Goal: Obtain resource: Download file/media

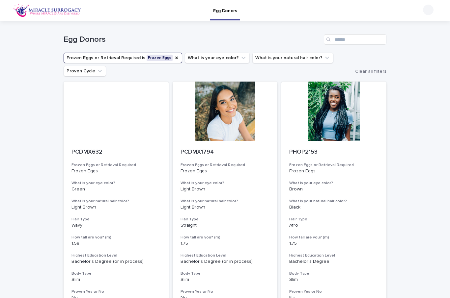
click at [174, 57] on icon "Frozen Eggs or Retrieval Required" at bounding box center [176, 57] width 5 height 5
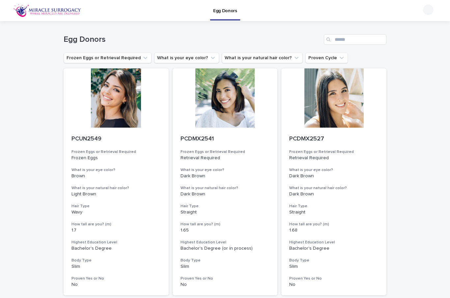
click at [136, 57] on button "Frozen Eggs or Retrieval Required" at bounding box center [108, 58] width 88 height 11
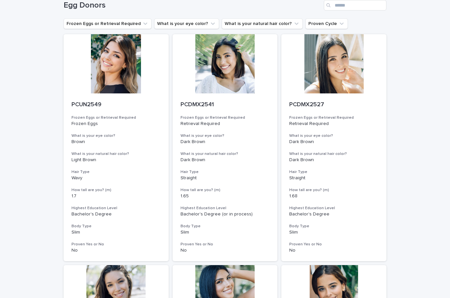
scroll to position [35, 0]
click at [118, 67] on div at bounding box center [116, 63] width 105 height 59
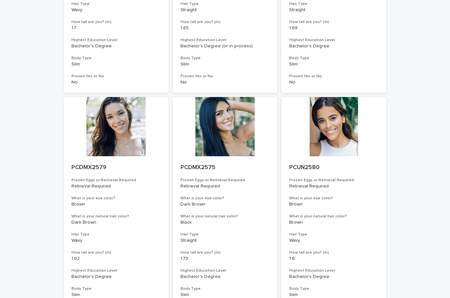
scroll to position [208, 0]
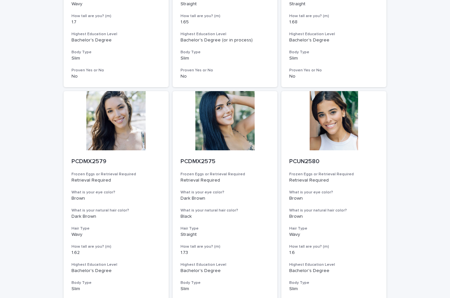
click at [242, 126] on div at bounding box center [224, 120] width 105 height 59
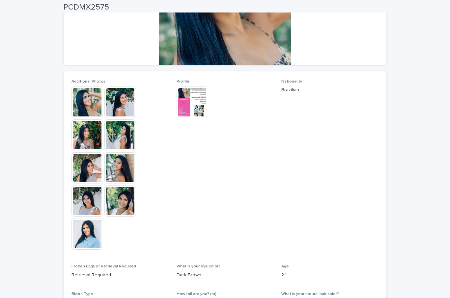
scroll to position [137, 0]
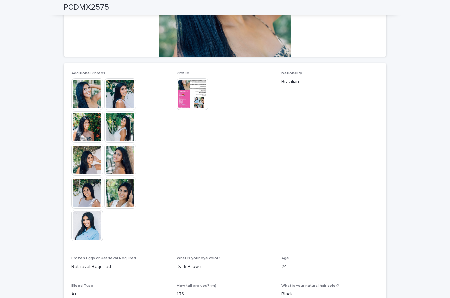
click at [90, 161] on img at bounding box center [87, 160] width 32 height 32
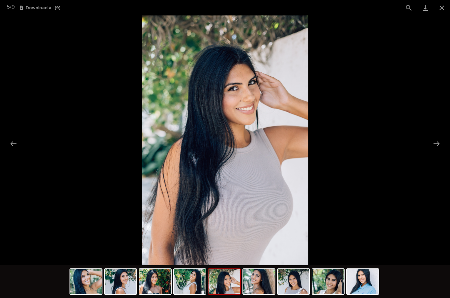
click at [437, 143] on button "Next slide" at bounding box center [436, 143] width 14 height 13
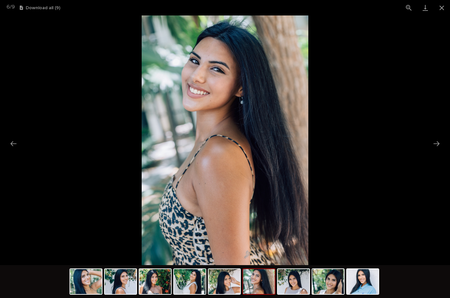
click at [436, 140] on button "Next slide" at bounding box center [436, 143] width 14 height 13
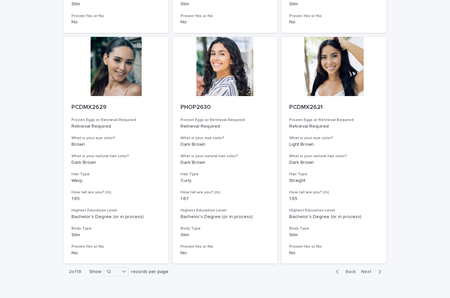
scroll to position [724, 0]
click at [340, 269] on div "button" at bounding box center [339, 272] width 6 height 6
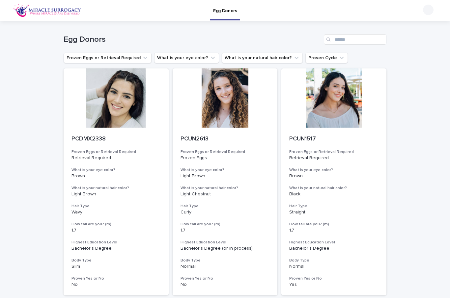
click at [226, 111] on div at bounding box center [224, 97] width 105 height 59
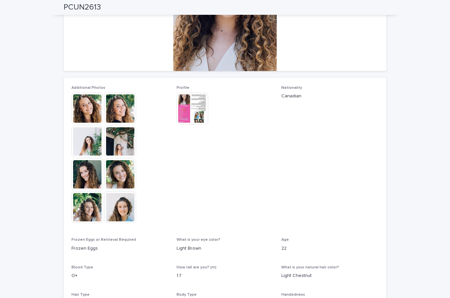
scroll to position [122, 0]
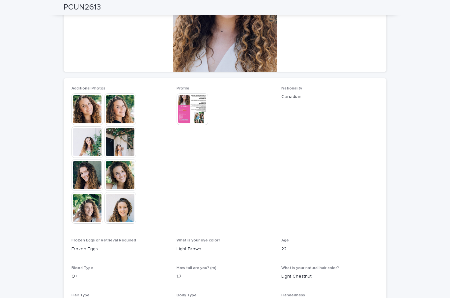
click at [128, 149] on img at bounding box center [120, 142] width 32 height 32
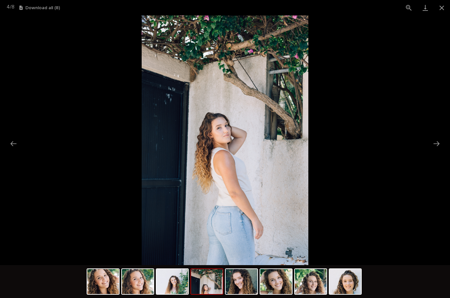
click at [436, 145] on button "Next slide" at bounding box center [436, 143] width 14 height 13
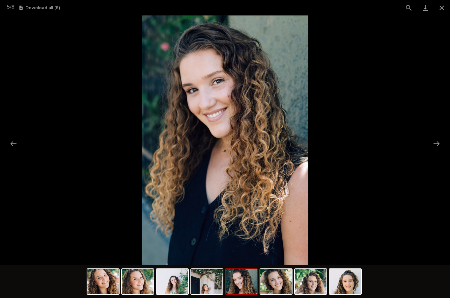
click at [436, 145] on button "Next slide" at bounding box center [436, 143] width 14 height 13
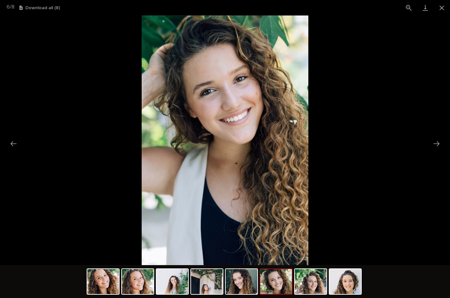
click at [435, 145] on button "Next slide" at bounding box center [436, 143] width 14 height 13
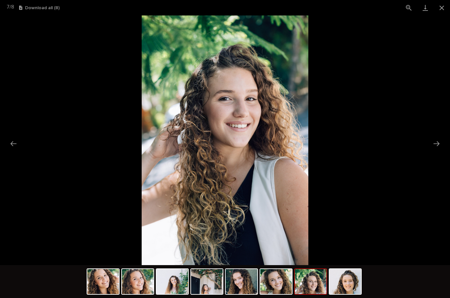
click at [436, 144] on button "Next slide" at bounding box center [436, 143] width 14 height 13
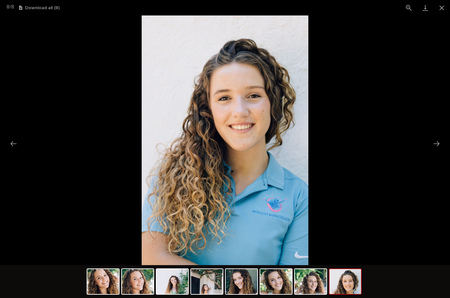
click at [435, 142] on button "Next slide" at bounding box center [436, 143] width 14 height 13
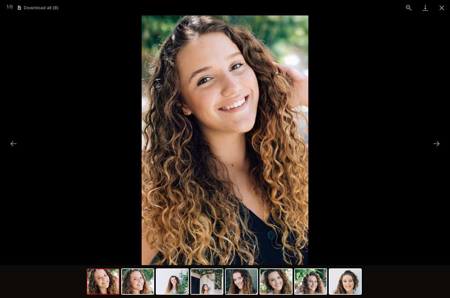
click at [441, 9] on button "Close gallery" at bounding box center [441, 7] width 16 height 15
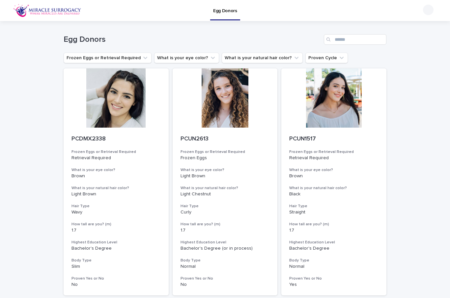
click at [342, 105] on div at bounding box center [333, 97] width 105 height 59
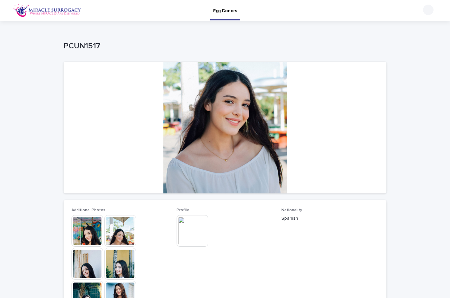
click at [89, 234] on img at bounding box center [87, 231] width 32 height 32
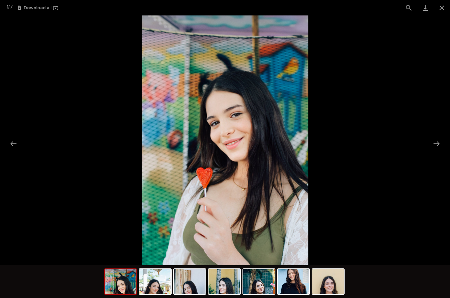
click at [436, 140] on button "Next slide" at bounding box center [436, 143] width 14 height 13
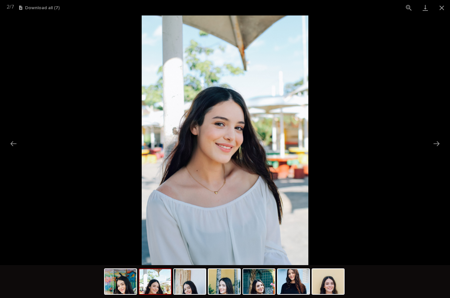
click at [434, 145] on button "Next slide" at bounding box center [436, 143] width 14 height 13
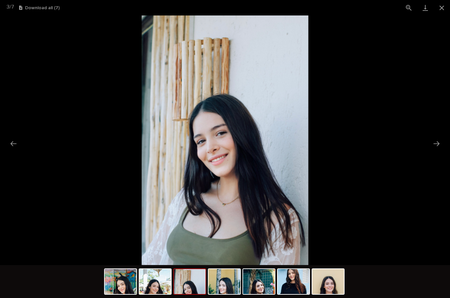
click at [437, 146] on button "Next slide" at bounding box center [436, 143] width 14 height 13
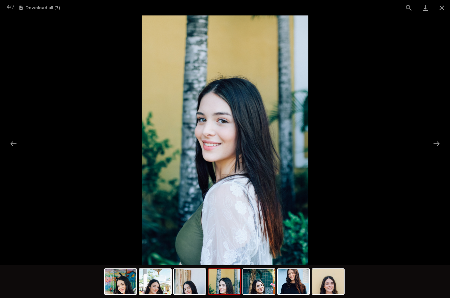
click at [436, 146] on button "Next slide" at bounding box center [436, 143] width 14 height 13
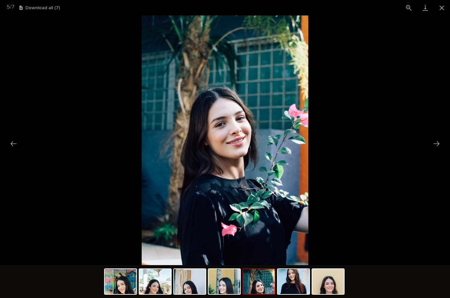
click at [437, 146] on button "Next slide" at bounding box center [436, 143] width 14 height 13
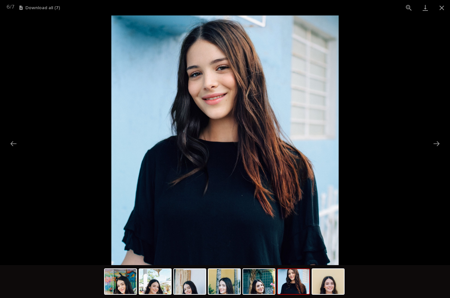
click at [442, 17] on picture at bounding box center [225, 140] width 450 height 250
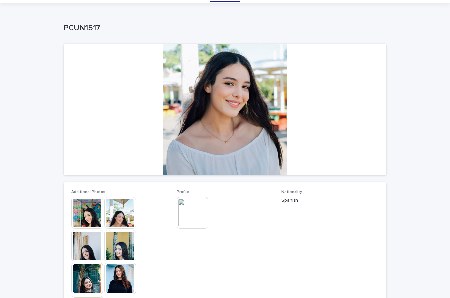
scroll to position [18, 0]
click at [244, 127] on div at bounding box center [225, 109] width 322 height 132
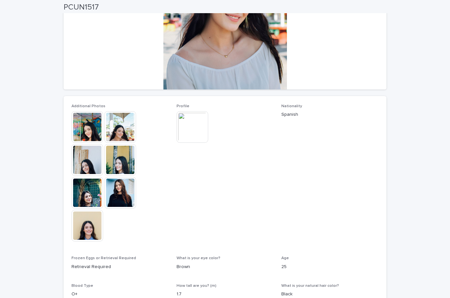
scroll to position [105, 0]
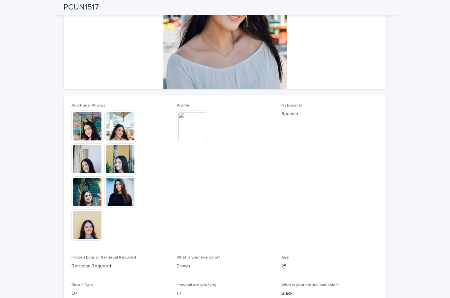
click at [81, 161] on img at bounding box center [87, 159] width 32 height 32
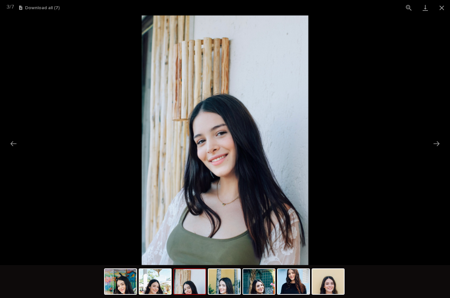
click at [435, 140] on button "Next slide" at bounding box center [436, 143] width 14 height 13
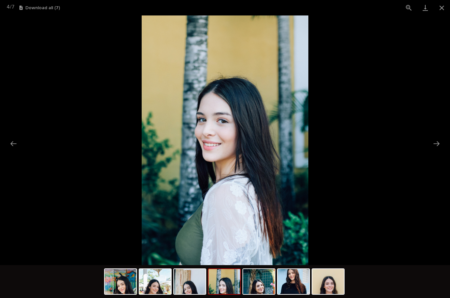
click at [435, 142] on button "Next slide" at bounding box center [436, 143] width 14 height 13
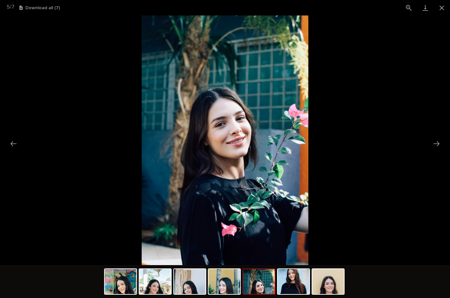
click at [435, 142] on button "Next slide" at bounding box center [436, 143] width 14 height 13
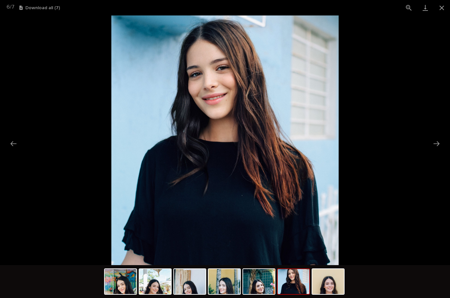
click at [435, 143] on button "Next slide" at bounding box center [436, 143] width 14 height 13
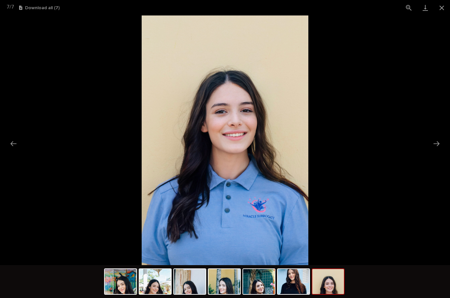
click at [438, 9] on button "Close gallery" at bounding box center [441, 7] width 16 height 15
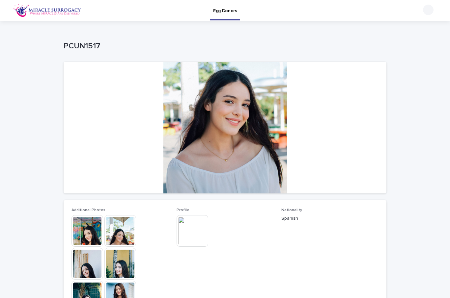
scroll to position [0, 0]
click at [191, 231] on img at bounding box center [192, 231] width 32 height 32
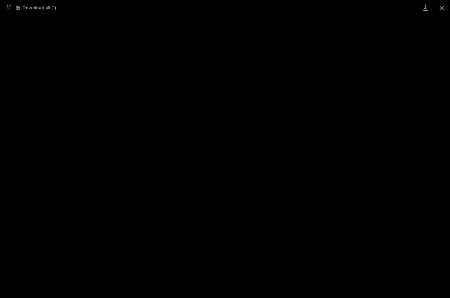
click at [426, 13] on link "Download" at bounding box center [425, 7] width 16 height 15
click at [423, 11] on link "Download" at bounding box center [425, 7] width 16 height 15
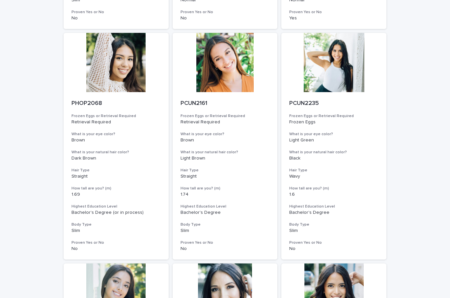
scroll to position [267, 0]
click at [234, 68] on div at bounding box center [224, 62] width 105 height 59
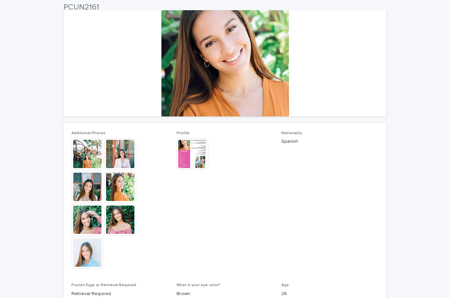
scroll to position [78, 0]
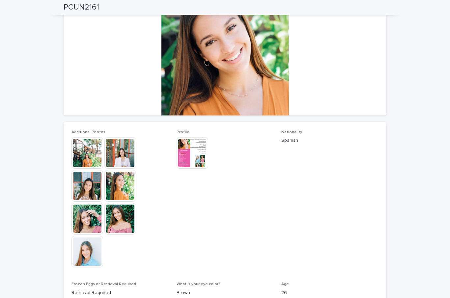
click at [123, 184] on img at bounding box center [120, 186] width 32 height 32
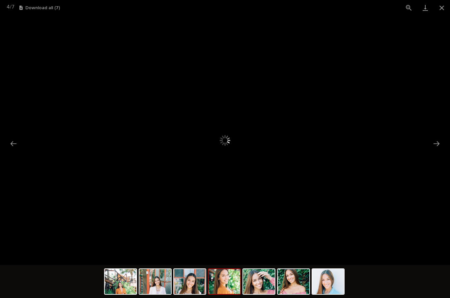
click at [433, 143] on button "Next slide" at bounding box center [436, 143] width 14 height 13
click at [440, 7] on button "Close gallery" at bounding box center [441, 7] width 16 height 15
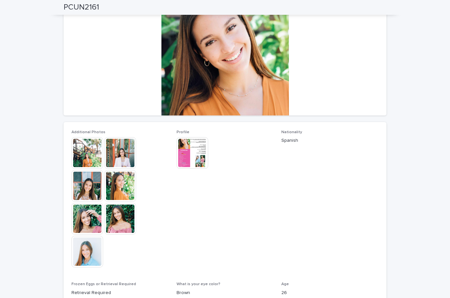
click at [119, 216] on img at bounding box center [120, 219] width 32 height 32
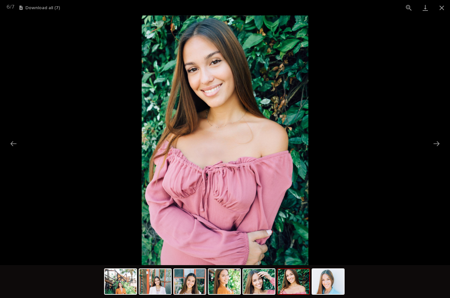
click at [9, 140] on button "Previous slide" at bounding box center [14, 143] width 14 height 13
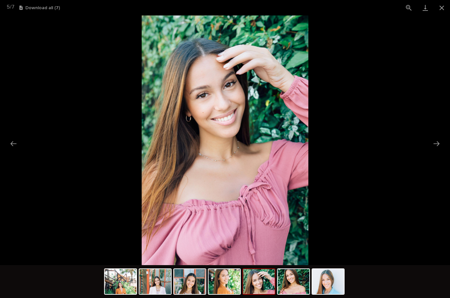
click at [12, 139] on button "Previous slide" at bounding box center [14, 143] width 14 height 13
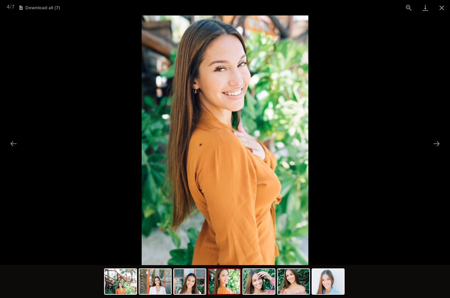
click at [13, 140] on button "Previous slide" at bounding box center [14, 143] width 14 height 13
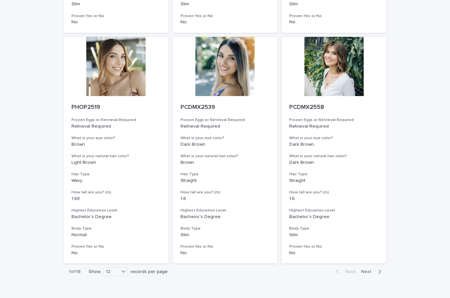
scroll to position [724, 0]
click at [363, 269] on button "Next" at bounding box center [372, 272] width 28 height 6
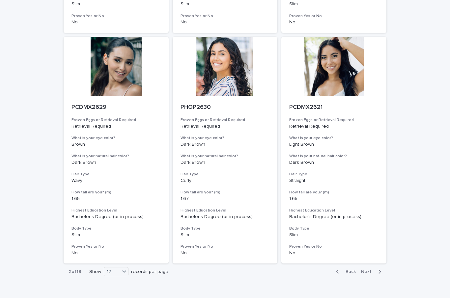
scroll to position [724, 0]
click at [367, 269] on button "Next" at bounding box center [372, 272] width 28 height 6
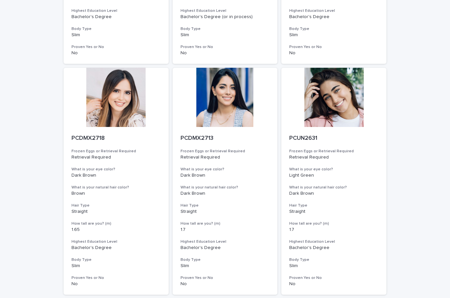
scroll to position [463, 0]
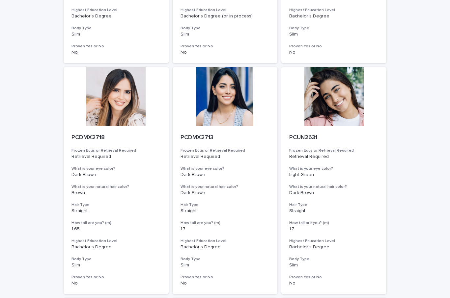
click at [334, 96] on div at bounding box center [333, 96] width 105 height 59
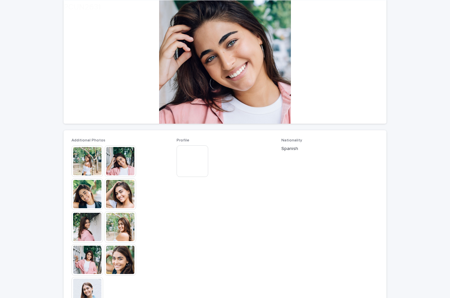
scroll to position [75, 0]
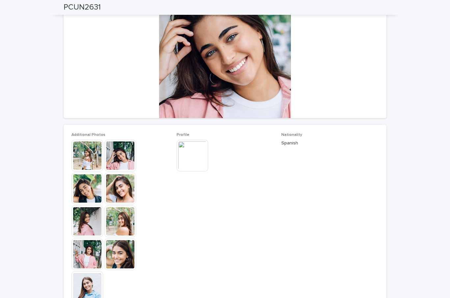
click at [118, 159] on img at bounding box center [120, 156] width 32 height 32
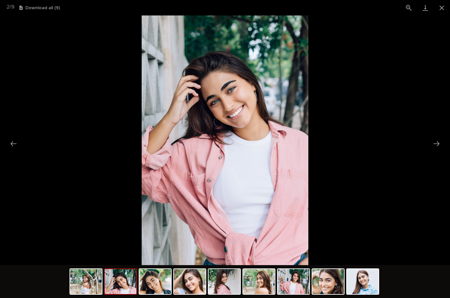
click at [438, 150] on picture at bounding box center [225, 140] width 450 height 250
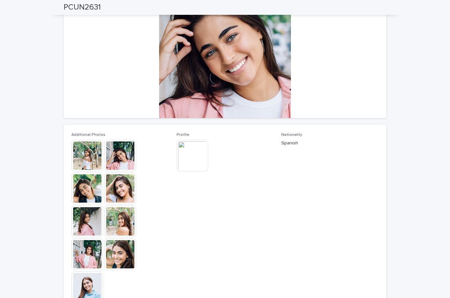
click at [86, 190] on img at bounding box center [87, 189] width 32 height 32
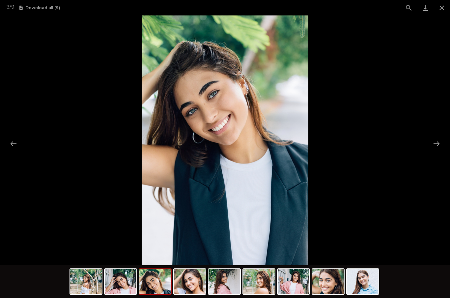
click at [439, 144] on button "Next slide" at bounding box center [436, 143] width 14 height 13
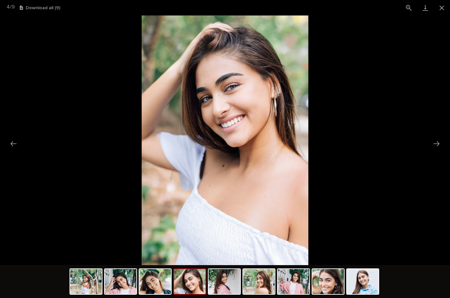
click at [439, 145] on button "Next slide" at bounding box center [436, 143] width 14 height 13
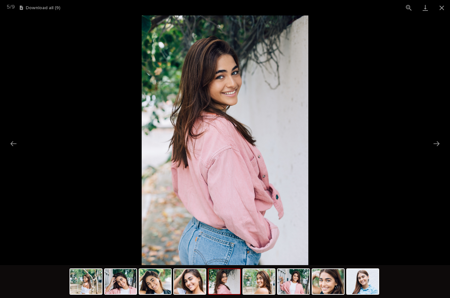
click at [439, 145] on button "Next slide" at bounding box center [436, 143] width 14 height 13
click at [439, 146] on button "Next slide" at bounding box center [436, 143] width 14 height 13
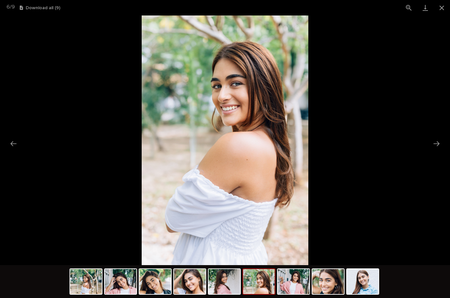
click at [438, 146] on button "Next slide" at bounding box center [436, 143] width 14 height 13
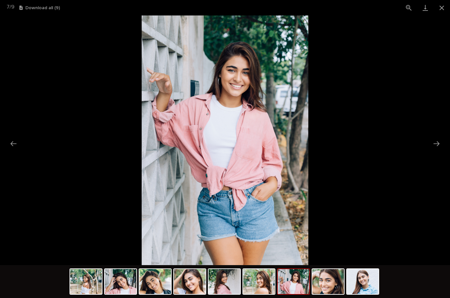
click at [439, 148] on button "Next slide" at bounding box center [436, 143] width 14 height 13
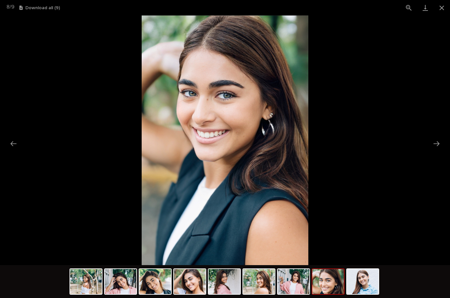
click at [440, 149] on button "Next slide" at bounding box center [436, 143] width 14 height 13
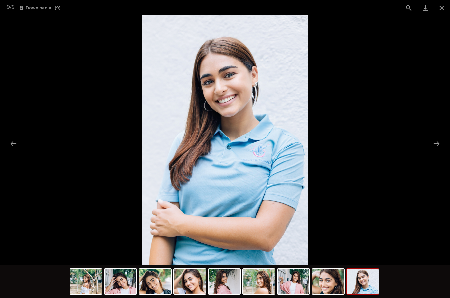
click at [439, 150] on picture at bounding box center [225, 140] width 450 height 250
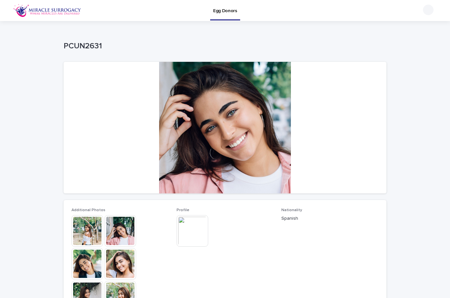
scroll to position [-1, 0]
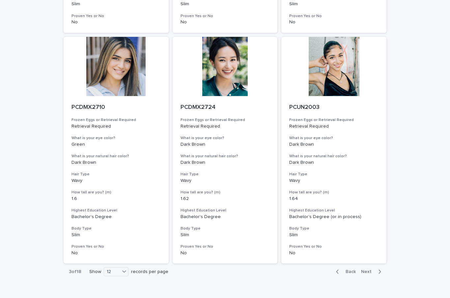
scroll to position [724, 0]
click at [370, 270] on span "Next" at bounding box center [368, 272] width 14 height 5
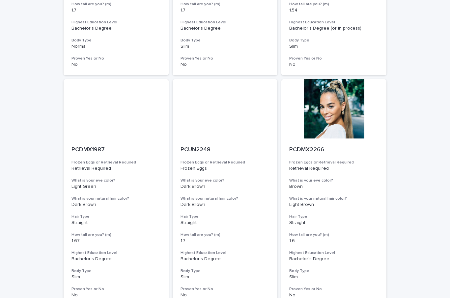
scroll to position [220, 0]
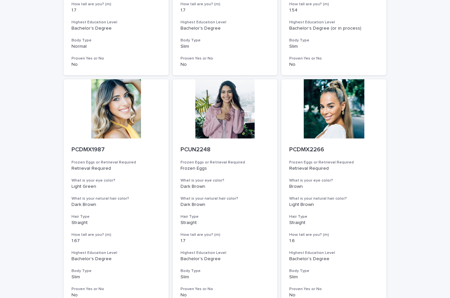
click at [233, 113] on div at bounding box center [224, 108] width 105 height 59
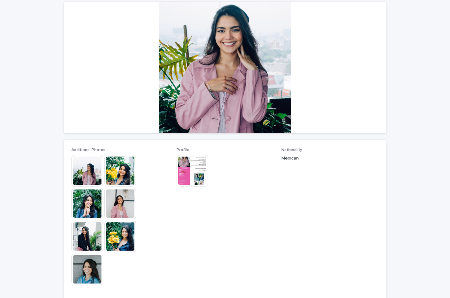
scroll to position [60, 0]
click at [195, 172] on img at bounding box center [192, 171] width 32 height 32
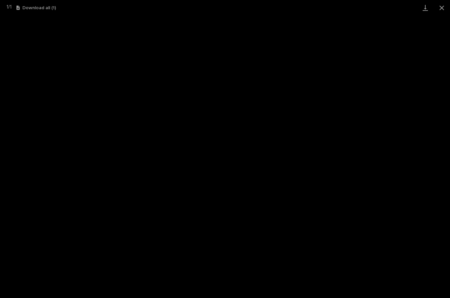
click at [36, 8] on button "Download all ( 1 )" at bounding box center [35, 8] width 39 height 5
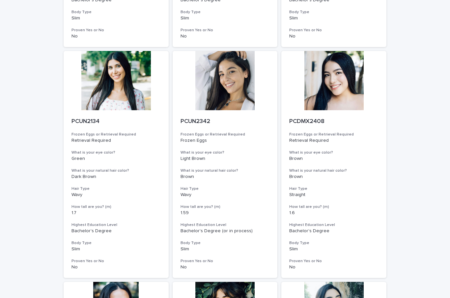
scroll to position [481, 0]
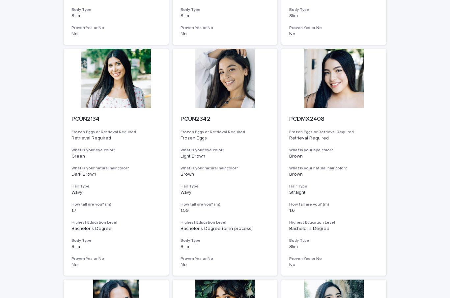
click at [226, 92] on div at bounding box center [224, 78] width 105 height 59
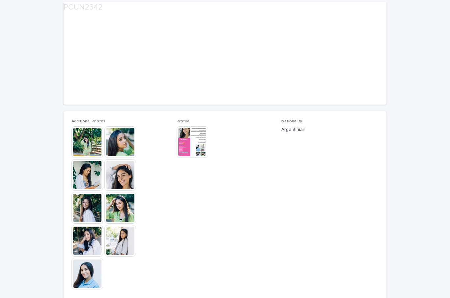
scroll to position [89, 0]
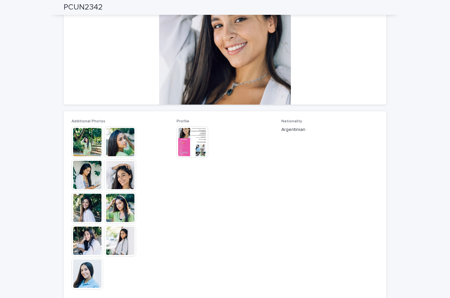
click at [116, 175] on img at bounding box center [120, 175] width 32 height 32
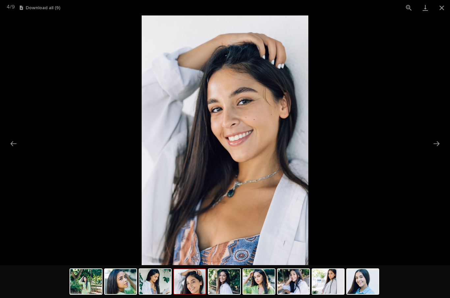
click at [439, 145] on button "Next slide" at bounding box center [436, 143] width 14 height 13
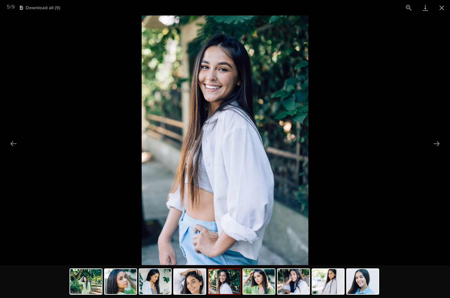
click at [436, 144] on button "Next slide" at bounding box center [436, 143] width 14 height 13
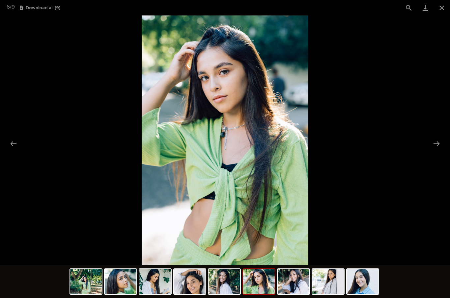
click at [441, 15] on button "Close gallery" at bounding box center [441, 7] width 16 height 15
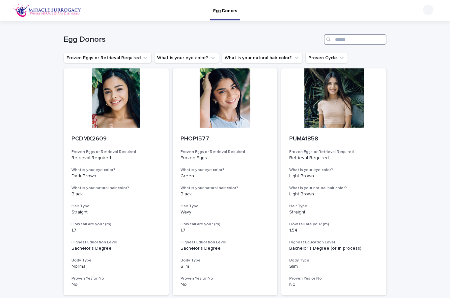
click at [349, 44] on input "Search" at bounding box center [354, 39] width 63 height 11
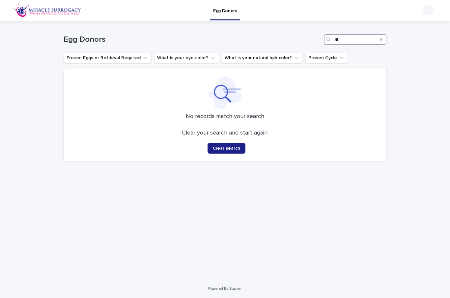
type input "*"
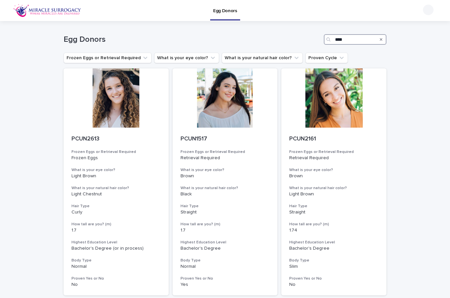
type input "****"
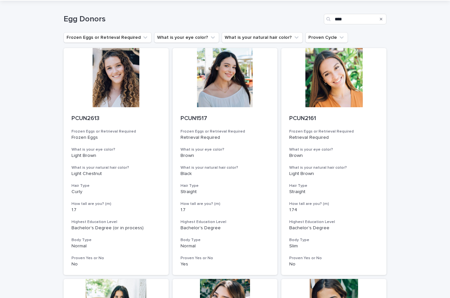
click at [232, 72] on div at bounding box center [224, 77] width 105 height 59
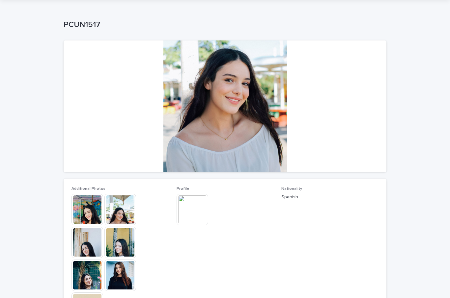
scroll to position [33, 0]
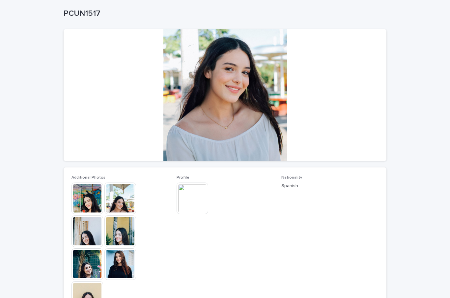
click at [194, 202] on img at bounding box center [192, 199] width 32 height 32
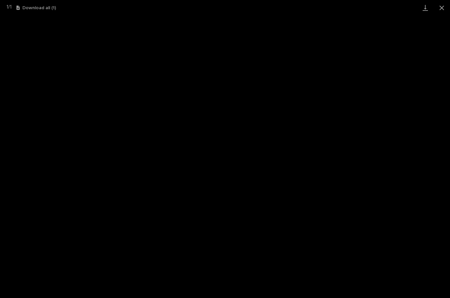
click at [30, 6] on button "Download all ( 1 )" at bounding box center [35, 8] width 39 height 5
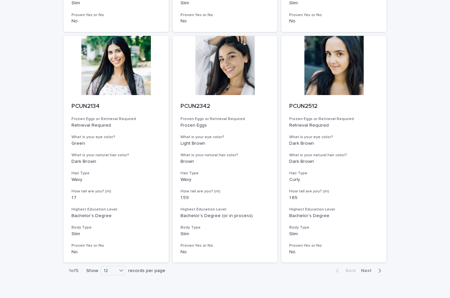
scroll to position [724, 0]
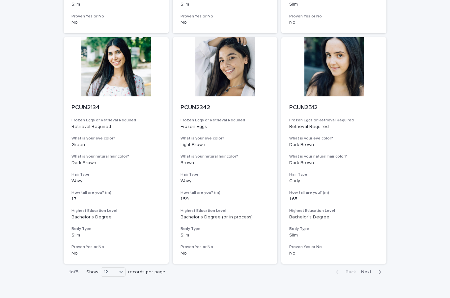
click at [369, 269] on button "Next" at bounding box center [372, 272] width 28 height 6
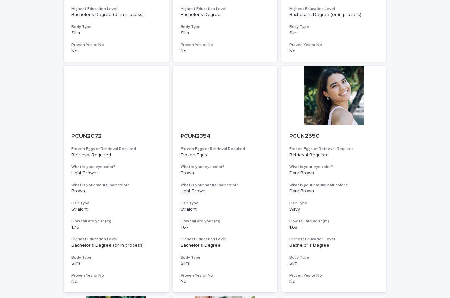
scroll to position [234, 0]
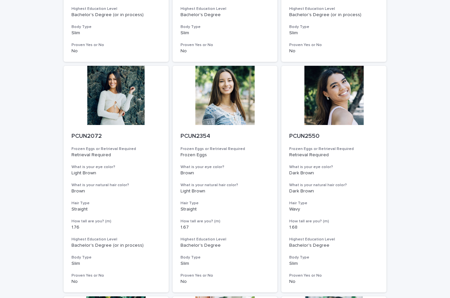
click at [105, 97] on div at bounding box center [116, 95] width 105 height 59
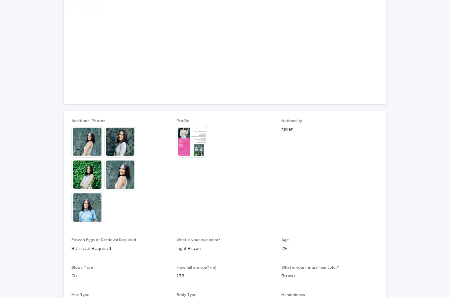
scroll to position [91, 0]
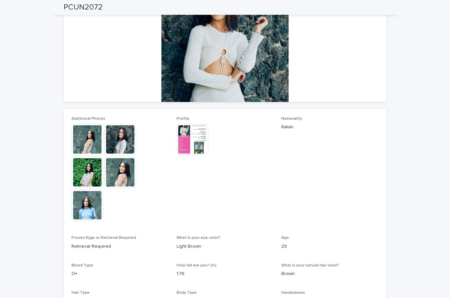
click at [117, 139] on img at bounding box center [120, 140] width 32 height 32
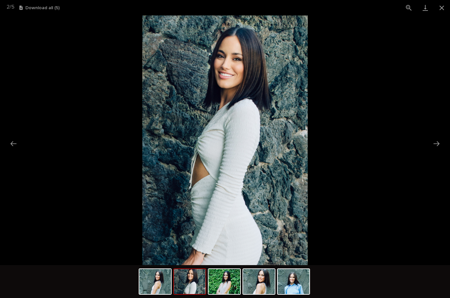
click at [438, 153] on picture at bounding box center [225, 140] width 450 height 250
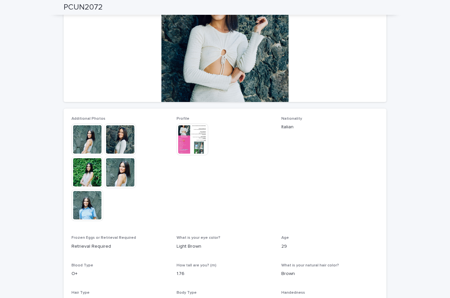
scroll to position [0, 0]
click at [116, 175] on img at bounding box center [120, 173] width 32 height 32
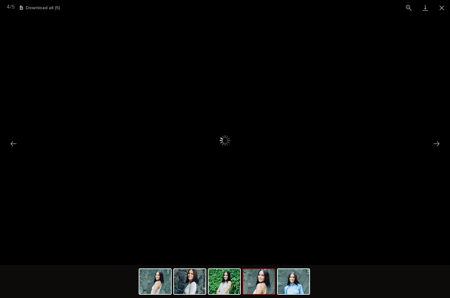
click at [440, 149] on button "Next slide" at bounding box center [436, 143] width 14 height 13
click at [440, 9] on button "Close gallery" at bounding box center [441, 7] width 16 height 15
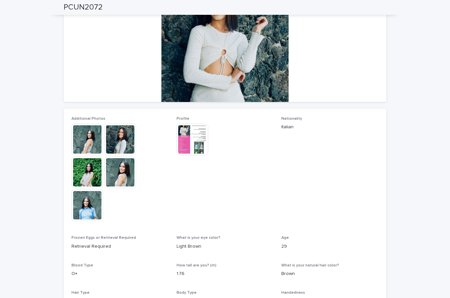
click at [90, 173] on img at bounding box center [87, 173] width 32 height 32
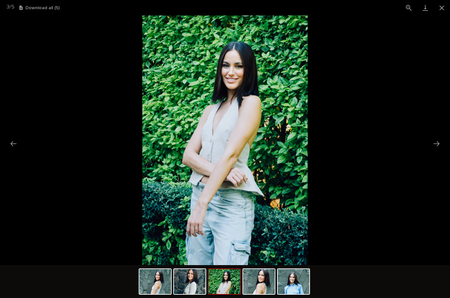
click at [437, 144] on button "Next slide" at bounding box center [436, 143] width 14 height 13
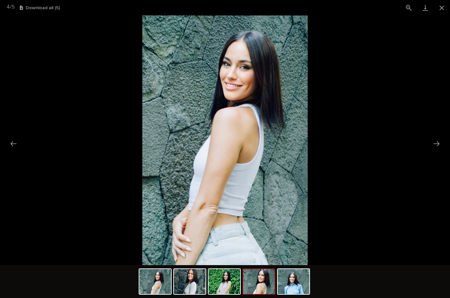
click at [436, 144] on button "Next slide" at bounding box center [436, 143] width 14 height 13
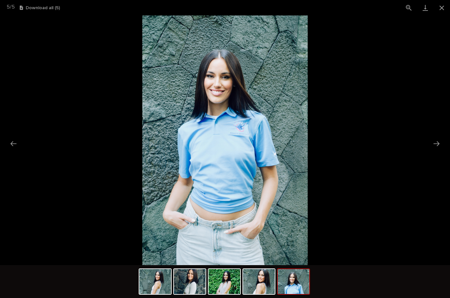
click at [434, 147] on button "Next slide" at bounding box center [436, 143] width 14 height 13
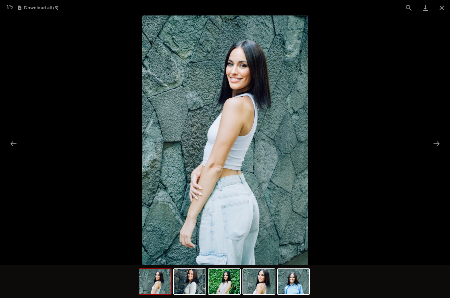
click at [433, 150] on picture at bounding box center [225, 140] width 450 height 250
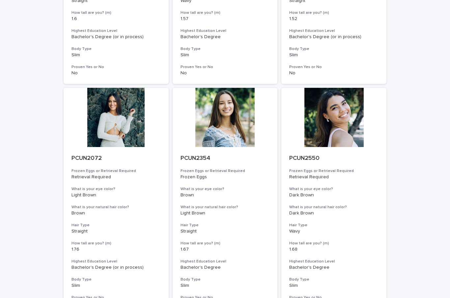
scroll to position [213, 0]
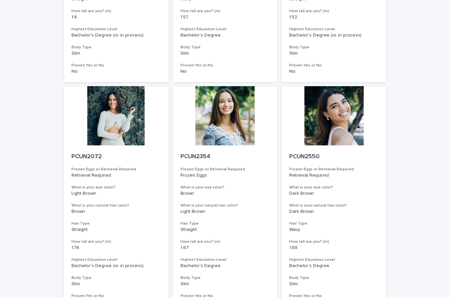
click at [231, 126] on div at bounding box center [224, 115] width 105 height 59
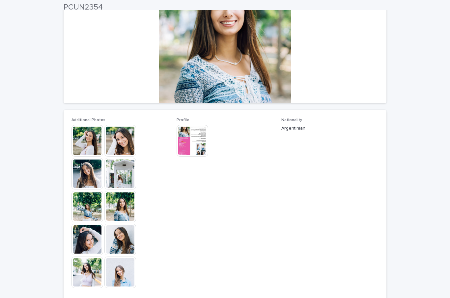
scroll to position [93, 0]
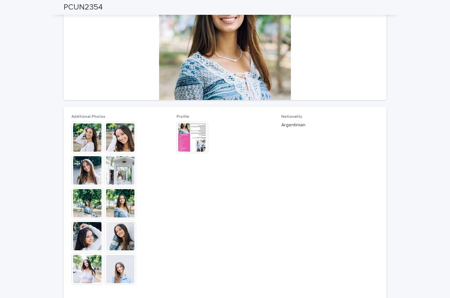
click at [115, 141] on img at bounding box center [120, 138] width 32 height 32
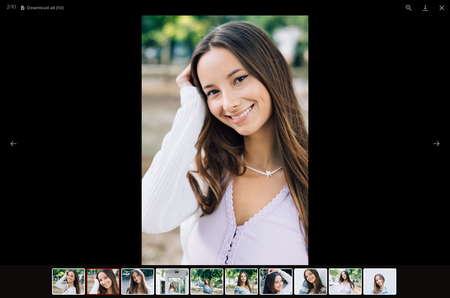
click at [436, 146] on button "Next slide" at bounding box center [436, 143] width 14 height 13
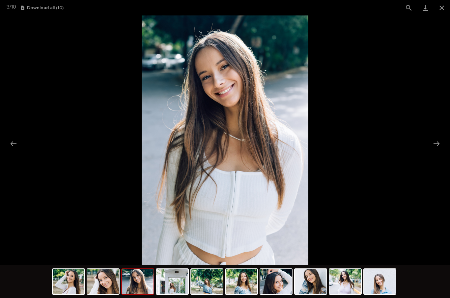
click at [435, 145] on button "Next slide" at bounding box center [436, 143] width 14 height 13
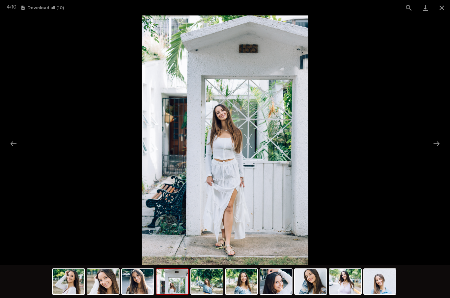
click at [435, 146] on button "Next slide" at bounding box center [436, 143] width 14 height 13
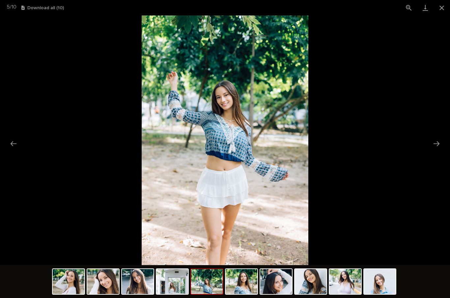
click at [434, 145] on button "Next slide" at bounding box center [436, 143] width 14 height 13
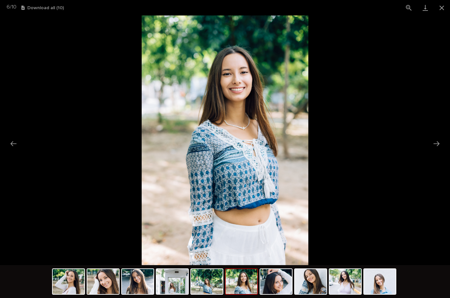
click at [434, 145] on button "Next slide" at bounding box center [436, 143] width 14 height 13
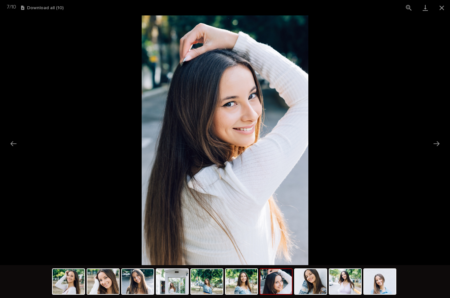
click at [434, 146] on button "Next slide" at bounding box center [436, 143] width 14 height 13
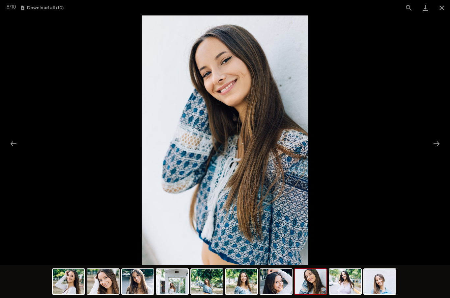
click at [434, 144] on button "Next slide" at bounding box center [436, 143] width 14 height 13
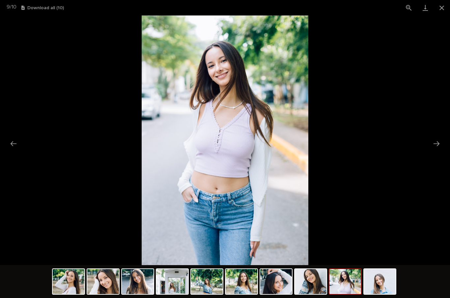
click at [434, 144] on button "Next slide" at bounding box center [436, 143] width 14 height 13
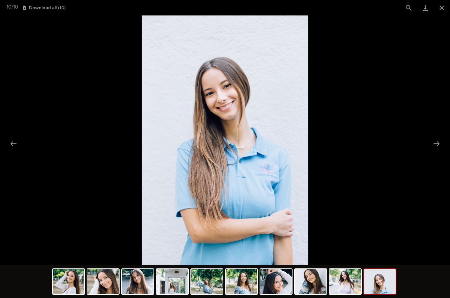
click at [434, 144] on button "Next slide" at bounding box center [436, 143] width 14 height 13
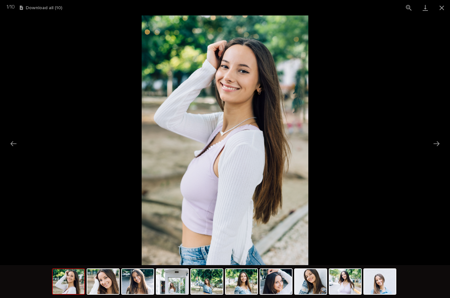
click at [435, 145] on button "Next slide" at bounding box center [436, 143] width 14 height 13
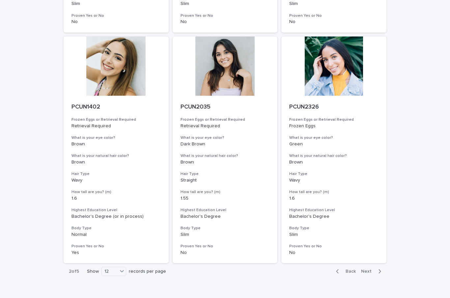
scroll to position [724, 0]
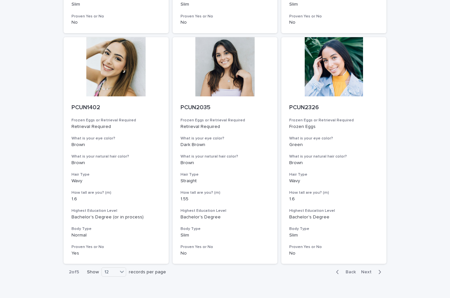
click at [369, 270] on span "Next" at bounding box center [368, 272] width 14 height 5
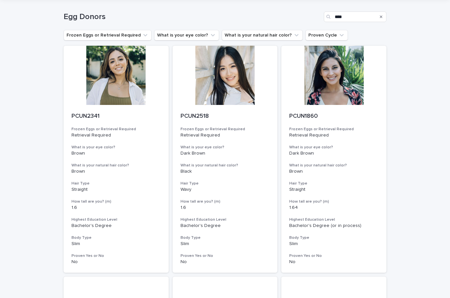
scroll to position [23, 0]
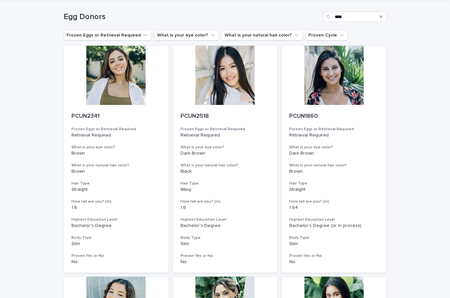
click at [306, 82] on div at bounding box center [333, 75] width 105 height 59
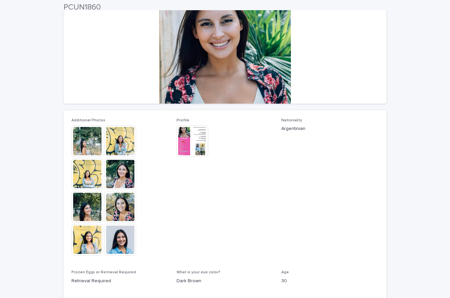
scroll to position [90, 0]
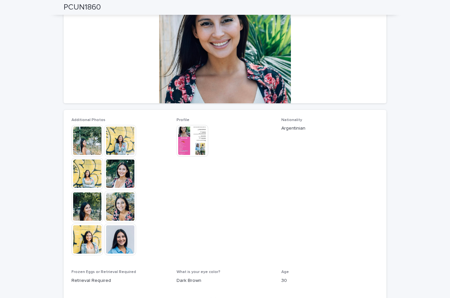
click at [116, 175] on img at bounding box center [120, 174] width 32 height 32
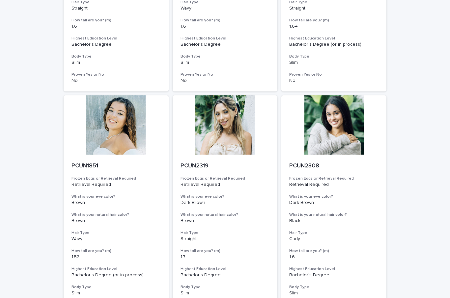
scroll to position [204, 0]
click at [103, 123] on div at bounding box center [116, 124] width 105 height 59
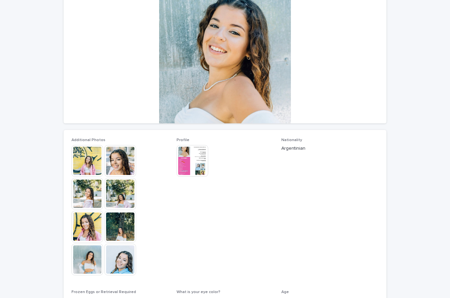
scroll to position [72, 0]
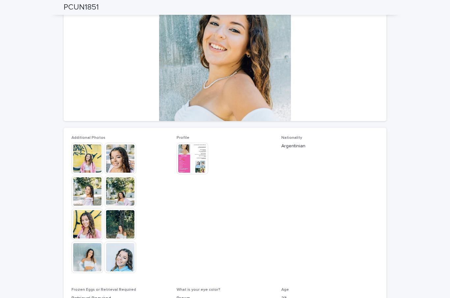
click at [121, 255] on img at bounding box center [120, 258] width 32 height 32
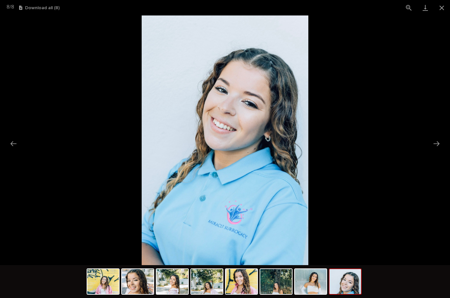
click at [10, 140] on button "Previous slide" at bounding box center [14, 143] width 14 height 13
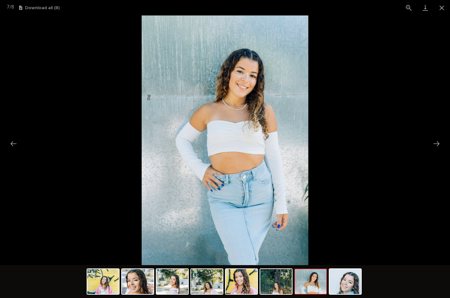
click at [13, 134] on picture at bounding box center [225, 140] width 450 height 250
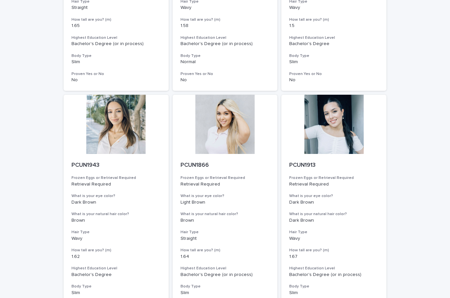
scroll to position [666, 0]
click at [102, 117] on div at bounding box center [116, 124] width 105 height 59
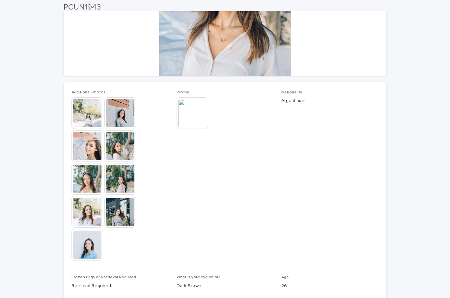
scroll to position [118, 0]
click at [116, 149] on img at bounding box center [120, 146] width 32 height 32
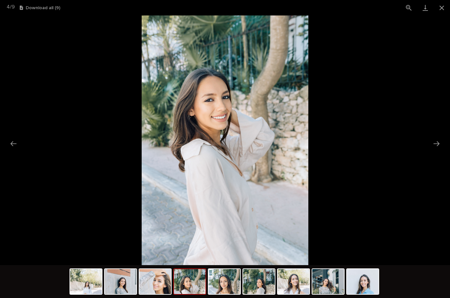
click at [433, 142] on button "Next slide" at bounding box center [436, 143] width 14 height 13
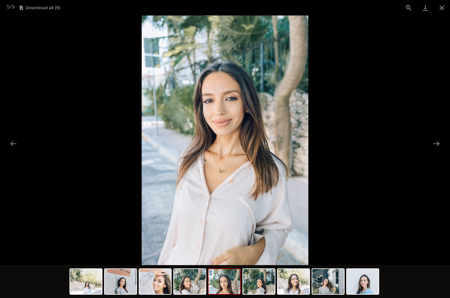
click at [436, 143] on button "Next slide" at bounding box center [436, 143] width 14 height 13
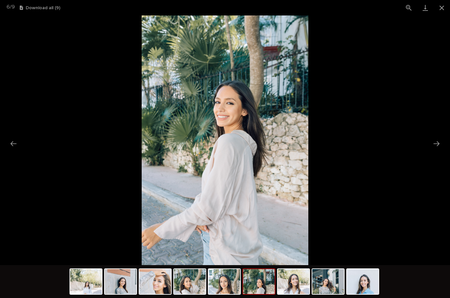
click at [436, 142] on button "Next slide" at bounding box center [436, 143] width 14 height 13
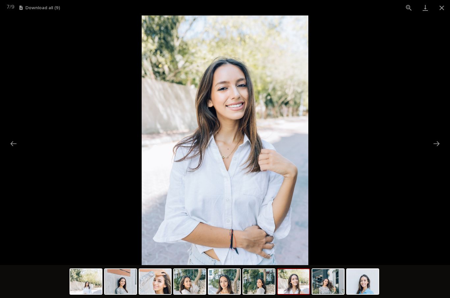
click at [436, 143] on button "Next slide" at bounding box center [436, 143] width 14 height 13
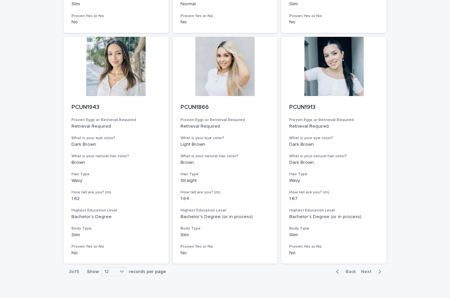
scroll to position [724, 0]
click at [366, 270] on span "Next" at bounding box center [368, 272] width 14 height 5
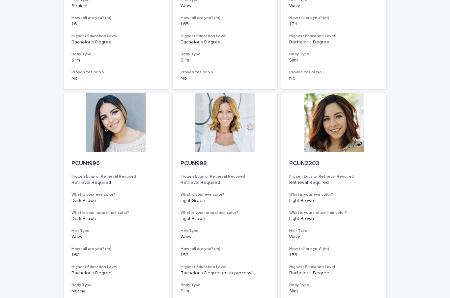
scroll to position [437, 0]
click at [111, 120] on div at bounding box center [116, 122] width 105 height 59
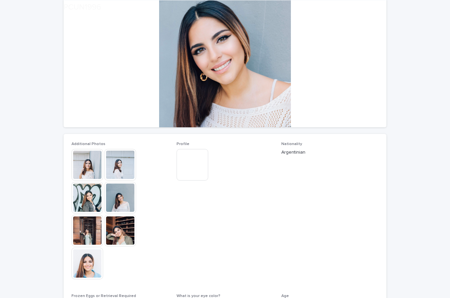
scroll to position [66, 0]
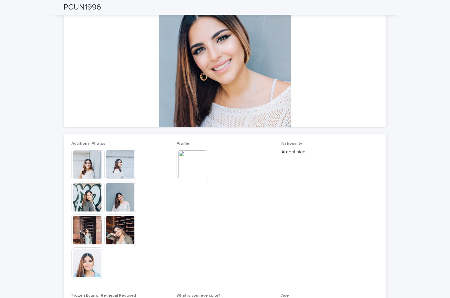
click at [86, 198] on img at bounding box center [87, 198] width 32 height 32
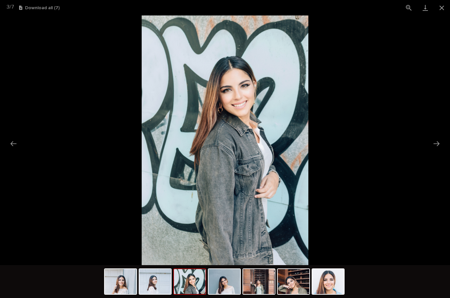
click at [438, 144] on button "Next slide" at bounding box center [436, 143] width 14 height 13
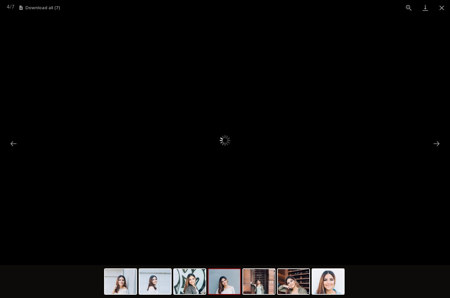
click at [436, 6] on button "Close gallery" at bounding box center [441, 7] width 16 height 15
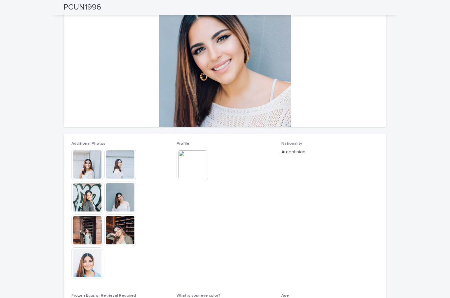
click at [241, 68] on div at bounding box center [225, 61] width 322 height 132
click at [192, 169] on img at bounding box center [192, 165] width 32 height 32
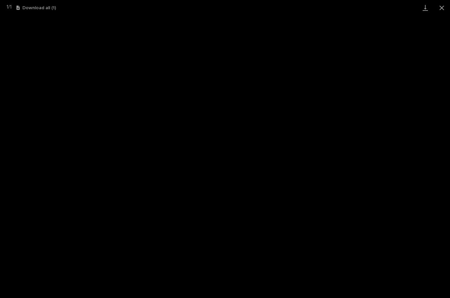
click at [28, 6] on button "Download all ( 1 )" at bounding box center [35, 8] width 39 height 5
click at [442, 9] on button "Close gallery" at bounding box center [441, 7] width 16 height 15
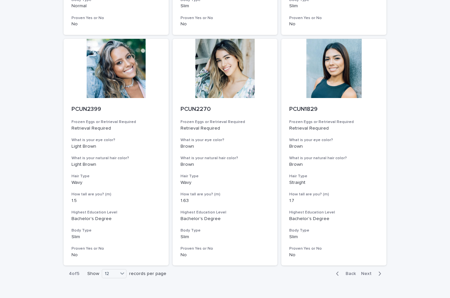
scroll to position [724, 0]
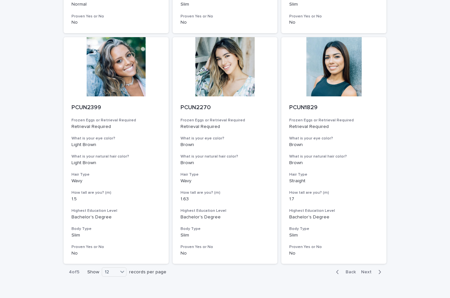
click at [246, 79] on div at bounding box center [224, 66] width 105 height 59
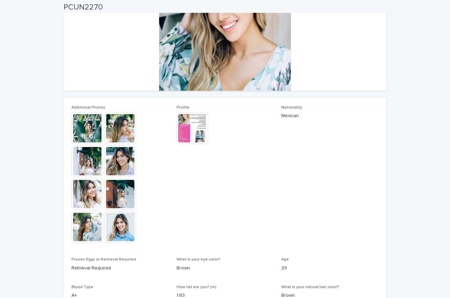
scroll to position [103, 0]
click at [119, 236] on img at bounding box center [120, 227] width 32 height 32
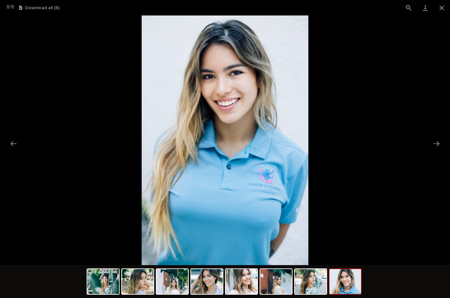
click at [10, 135] on picture at bounding box center [225, 140] width 450 height 250
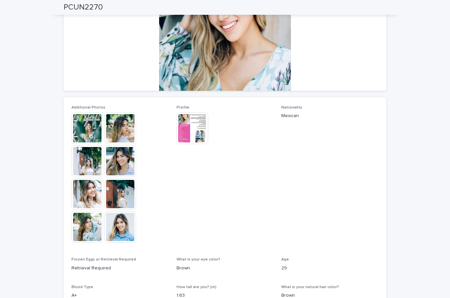
scroll to position [0, 0]
click at [81, 195] on img at bounding box center [87, 194] width 32 height 32
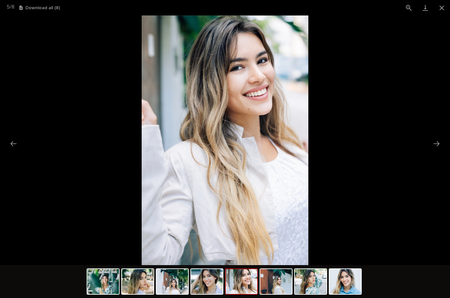
click at [35, 44] on picture at bounding box center [225, 140] width 450 height 250
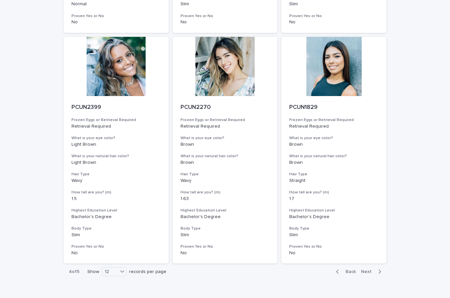
scroll to position [724, 0]
click at [371, 270] on span "Next" at bounding box center [368, 272] width 14 height 5
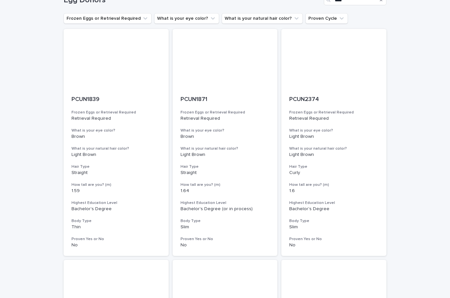
scroll to position [39, 0]
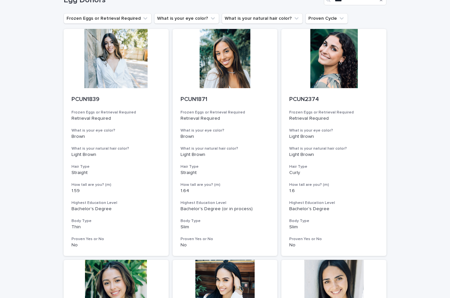
click at [107, 69] on div at bounding box center [116, 58] width 105 height 59
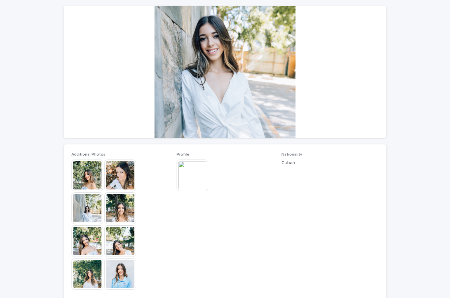
scroll to position [56, 0]
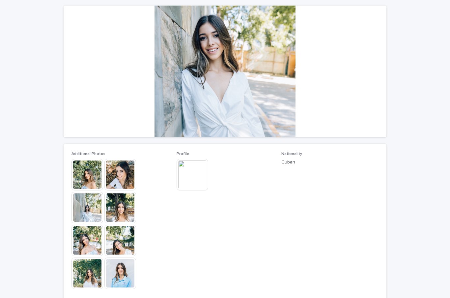
click at [97, 211] on img at bounding box center [87, 208] width 32 height 32
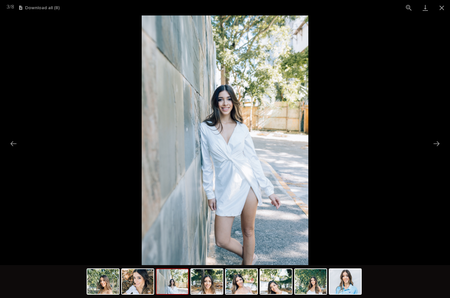
click at [437, 144] on button "Next slide" at bounding box center [436, 143] width 14 height 13
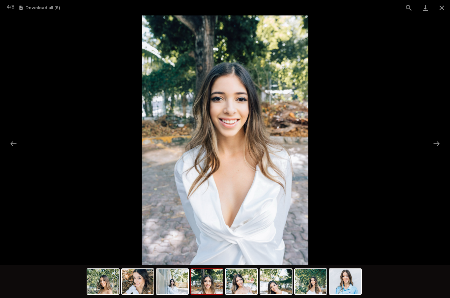
click at [401, 169] on picture at bounding box center [225, 140] width 450 height 250
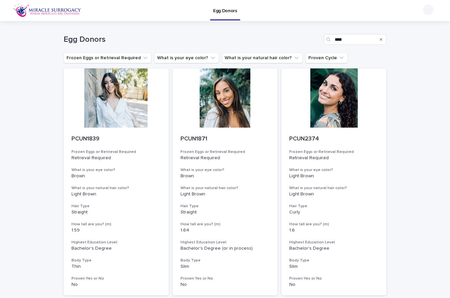
click at [343, 57] on div "Frozen Eggs or Retrieval Required What is your eye color? What is your natural …" at bounding box center [225, 58] width 322 height 11
click at [338, 56] on icon "Proven Cycle" at bounding box center [341, 58] width 7 height 7
click at [346, 64] on div "Egg Donors **** Frozen Eggs or Retrieval Required What is your eye color? What …" at bounding box center [225, 282] width 322 height 522
click at [340, 69] on div at bounding box center [333, 97] width 105 height 59
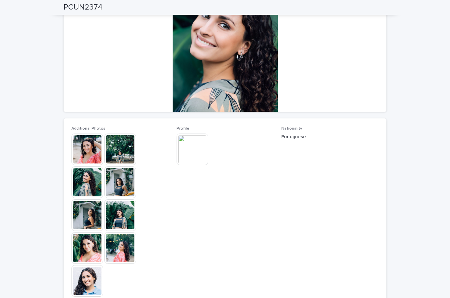
scroll to position [82, 0]
click at [77, 152] on img at bounding box center [87, 149] width 32 height 32
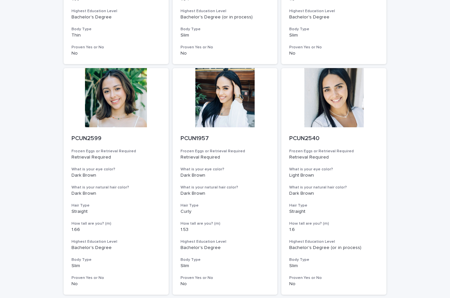
scroll to position [231, 0]
click at [349, 102] on div at bounding box center [333, 97] width 105 height 59
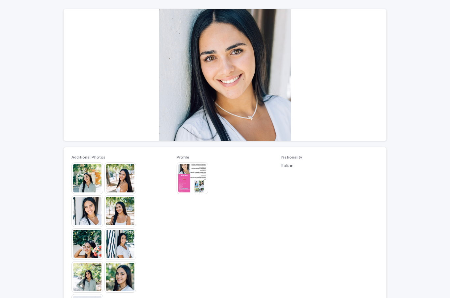
scroll to position [53, 0]
click at [84, 219] on img at bounding box center [87, 211] width 32 height 32
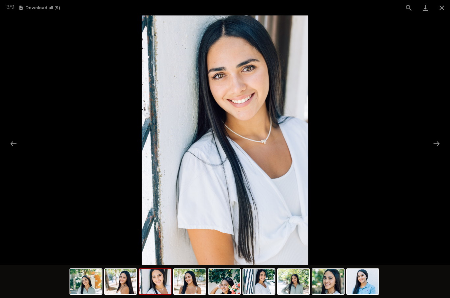
click at [435, 144] on button "Next slide" at bounding box center [436, 143] width 14 height 13
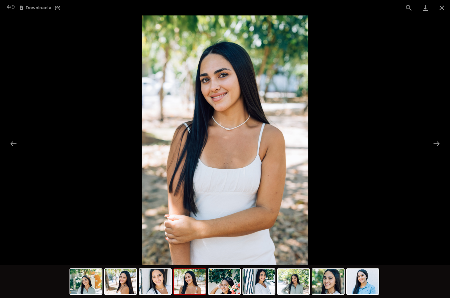
click at [433, 142] on button "Next slide" at bounding box center [436, 143] width 14 height 13
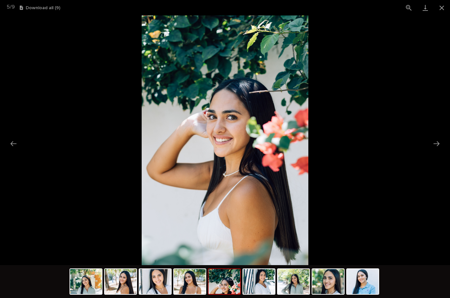
click at [434, 142] on button "Next slide" at bounding box center [436, 143] width 14 height 13
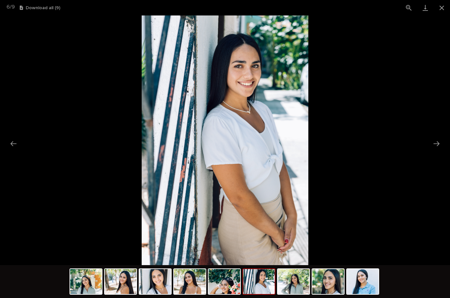
click at [435, 142] on button "Next slide" at bounding box center [436, 143] width 14 height 13
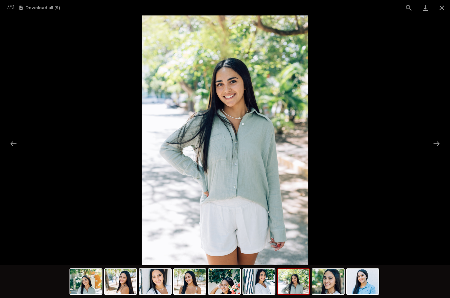
click at [434, 142] on button "Next slide" at bounding box center [436, 143] width 14 height 13
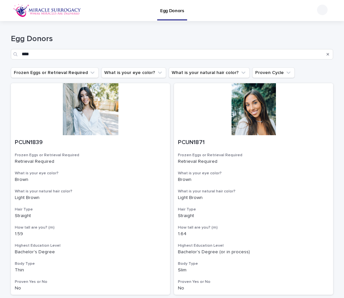
click at [330, 133] on div at bounding box center [253, 109] width 159 height 52
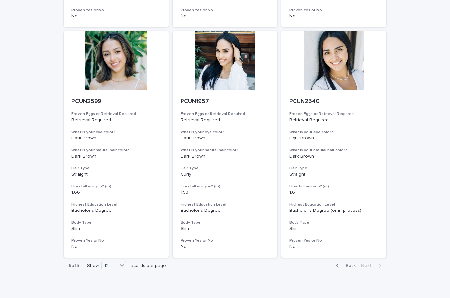
scroll to position [268, 0]
click at [351, 264] on span "Back" at bounding box center [348, 266] width 14 height 5
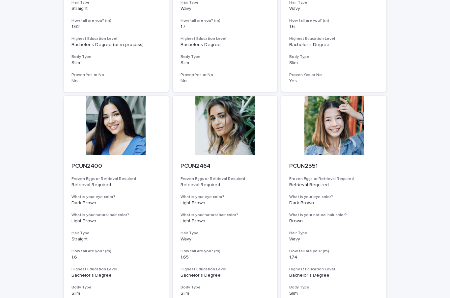
scroll to position [204, 0]
click at [243, 134] on div at bounding box center [224, 125] width 105 height 59
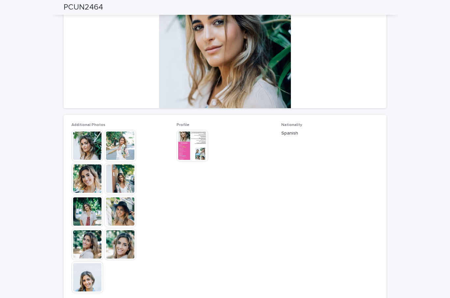
scroll to position [86, 0]
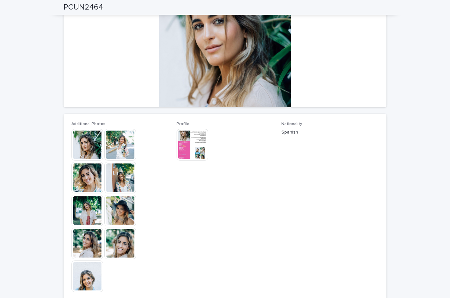
click at [88, 142] on img at bounding box center [87, 145] width 32 height 32
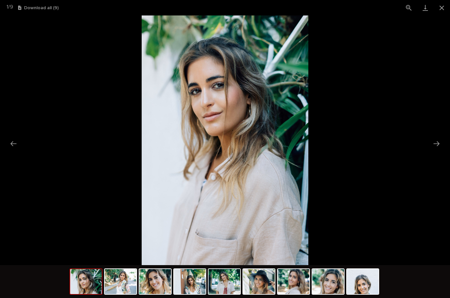
click at [437, 145] on button "Next slide" at bounding box center [436, 143] width 14 height 13
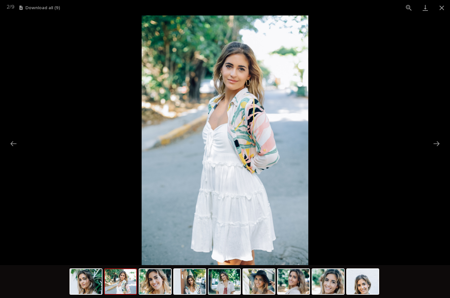
click at [435, 144] on button "Next slide" at bounding box center [436, 143] width 14 height 13
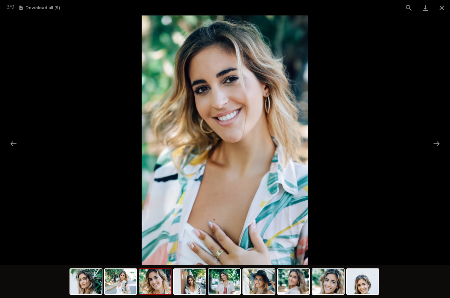
click at [436, 144] on button "Next slide" at bounding box center [436, 143] width 14 height 13
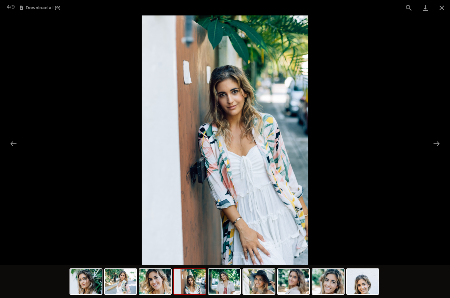
click at [436, 145] on button "Next slide" at bounding box center [436, 143] width 14 height 13
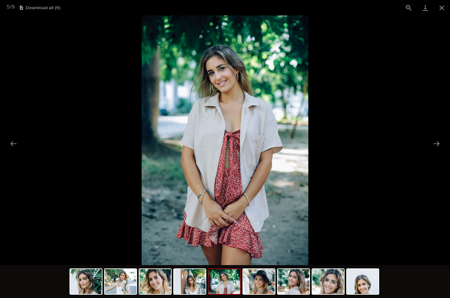
click at [436, 145] on button "Next slide" at bounding box center [436, 143] width 14 height 13
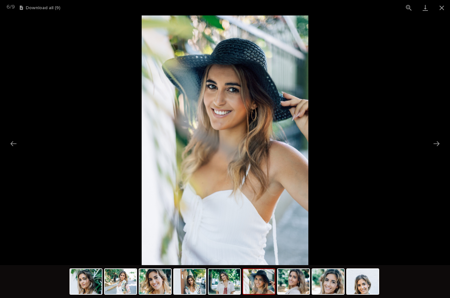
click at [437, 144] on button "Next slide" at bounding box center [436, 143] width 14 height 13
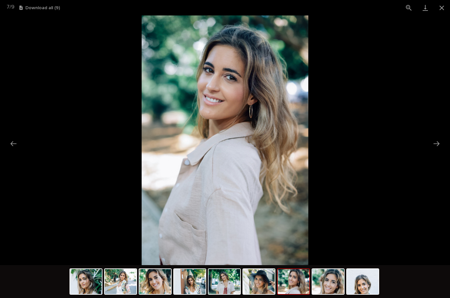
click at [437, 145] on button "Next slide" at bounding box center [436, 143] width 14 height 13
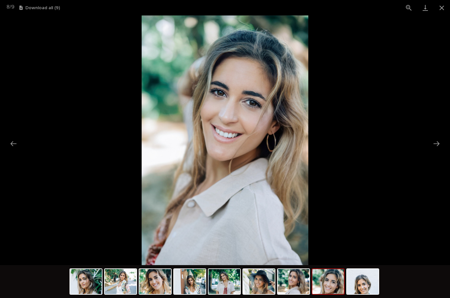
click at [436, 145] on button "Next slide" at bounding box center [436, 143] width 14 height 13
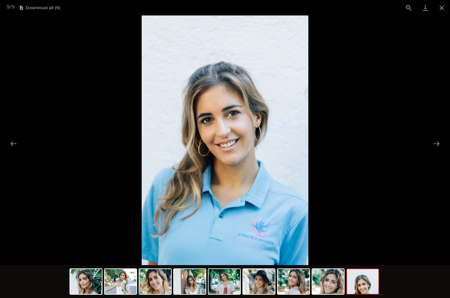
click at [436, 144] on button "Next slide" at bounding box center [436, 143] width 14 height 13
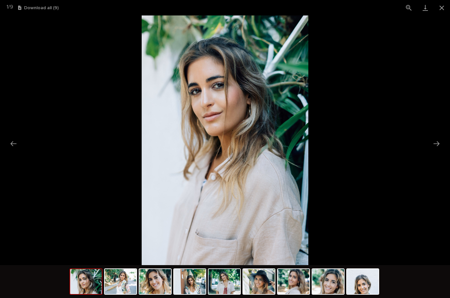
click at [436, 143] on button "Next slide" at bounding box center [436, 143] width 14 height 13
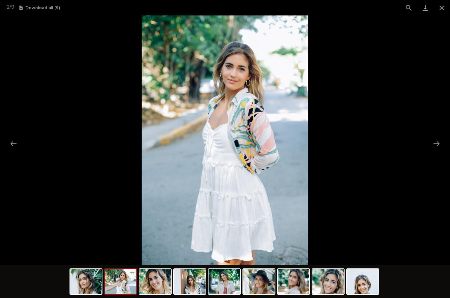
click at [439, 8] on button "Close gallery" at bounding box center [441, 7] width 16 height 15
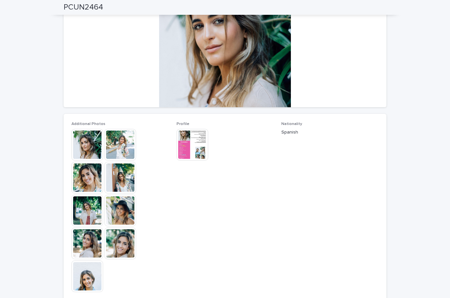
click at [190, 150] on img at bounding box center [192, 145] width 32 height 32
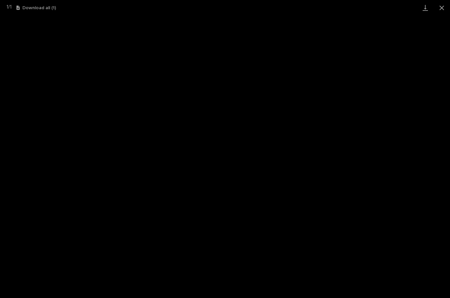
click at [26, 6] on button "Download all ( 1 )" at bounding box center [35, 8] width 39 height 5
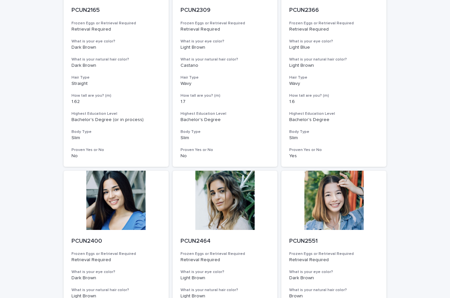
click at [235, 199] on div at bounding box center [224, 200] width 105 height 59
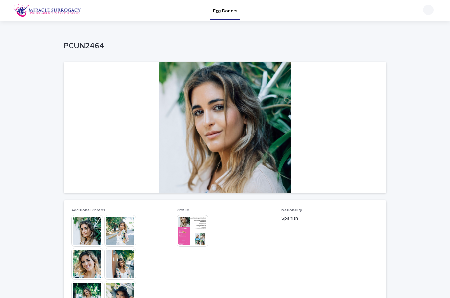
click at [199, 236] on img at bounding box center [192, 231] width 32 height 32
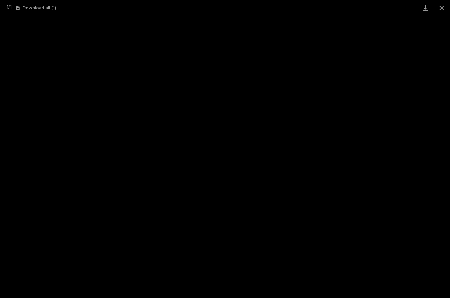
click at [424, 11] on link "Download" at bounding box center [425, 7] width 16 height 15
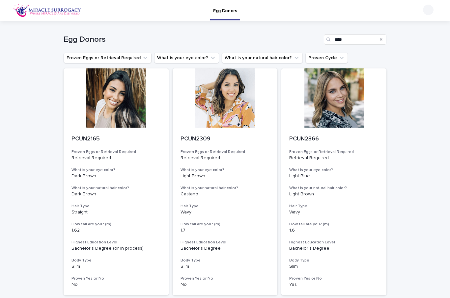
click at [339, 99] on div at bounding box center [333, 97] width 105 height 59
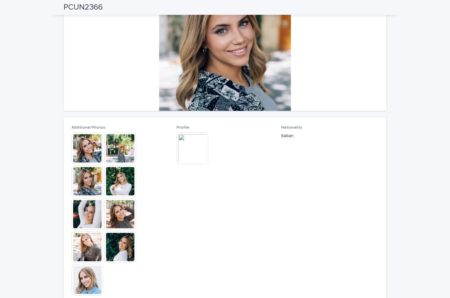
scroll to position [83, 0]
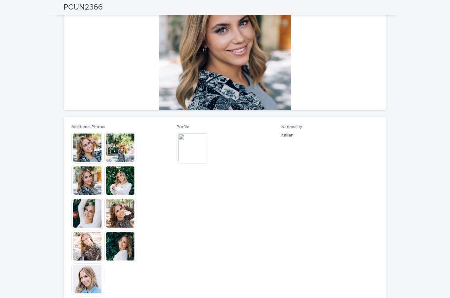
click at [193, 149] on img at bounding box center [192, 148] width 32 height 32
click at [198, 89] on div at bounding box center [225, 45] width 322 height 132
click at [185, 75] on div at bounding box center [225, 45] width 322 height 132
click at [190, 147] on img at bounding box center [192, 148] width 32 height 32
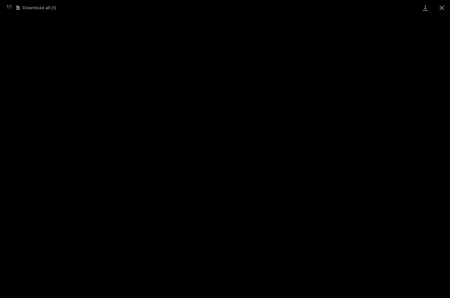
click at [36, 9] on button "Download all ( 1 )" at bounding box center [35, 8] width 39 height 5
click at [28, 6] on button "Download all ( 1 )" at bounding box center [35, 8] width 39 height 5
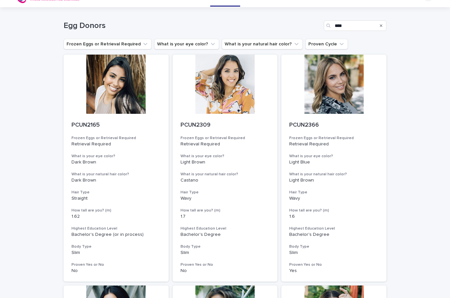
scroll to position [14, 0]
click at [339, 77] on div at bounding box center [333, 84] width 105 height 59
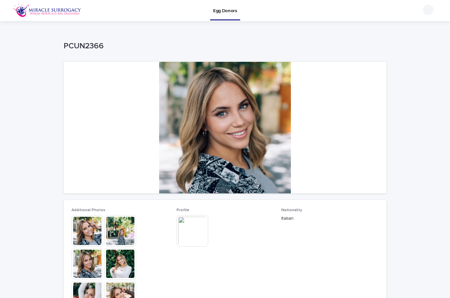
click at [199, 242] on img at bounding box center [192, 231] width 32 height 32
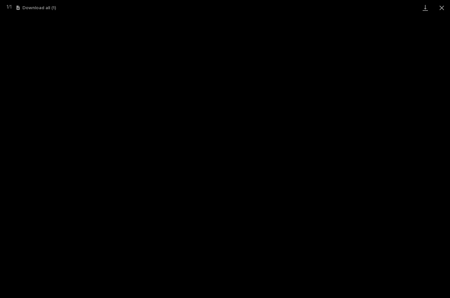
click at [425, 7] on link "Download" at bounding box center [425, 7] width 16 height 15
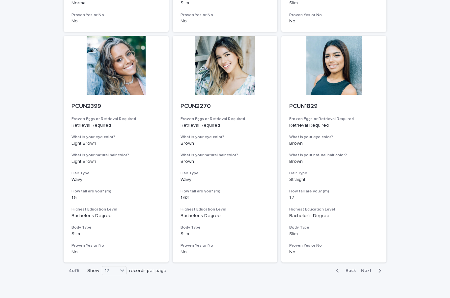
scroll to position [724, 0]
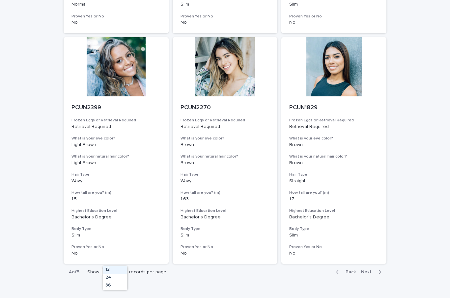
click at [119, 268] on div "12" at bounding box center [115, 270] width 24 height 8
click at [340, 269] on div "button" at bounding box center [339, 272] width 6 height 6
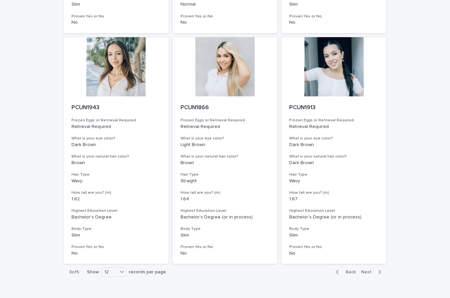
click at [350, 270] on span "Back" at bounding box center [348, 272] width 14 height 5
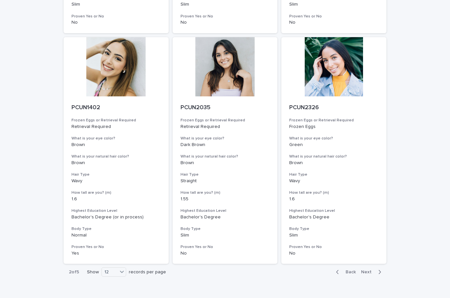
click at [347, 270] on span "Back" at bounding box center [348, 272] width 14 height 5
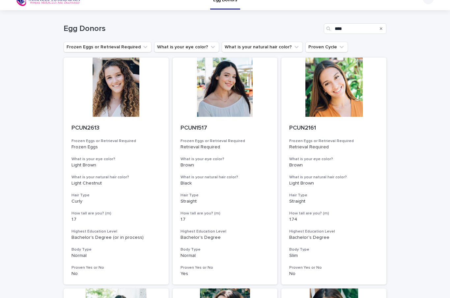
scroll to position [2, 0]
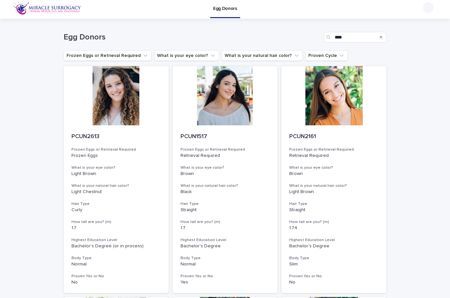
click at [237, 114] on div at bounding box center [224, 95] width 105 height 59
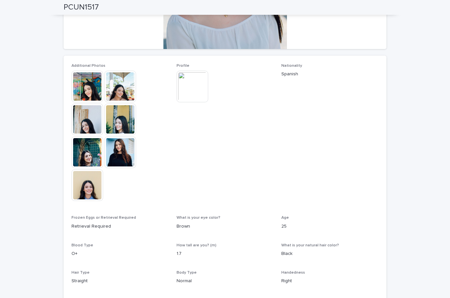
scroll to position [144, 0]
click at [197, 90] on img at bounding box center [192, 87] width 32 height 32
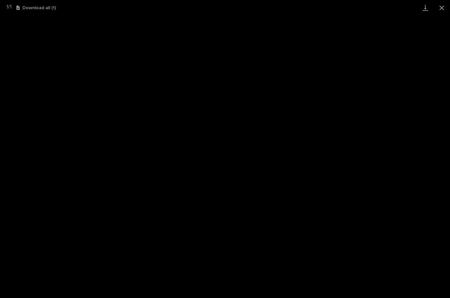
click at [424, 10] on link "Download" at bounding box center [425, 7] width 16 height 15
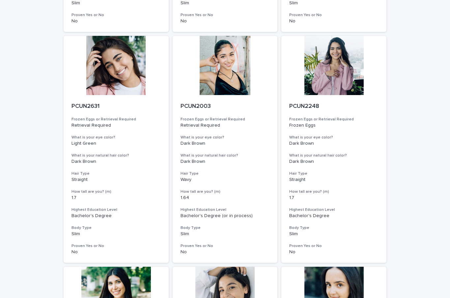
scroll to position [494, 0]
click at [339, 68] on div at bounding box center [333, 65] width 105 height 59
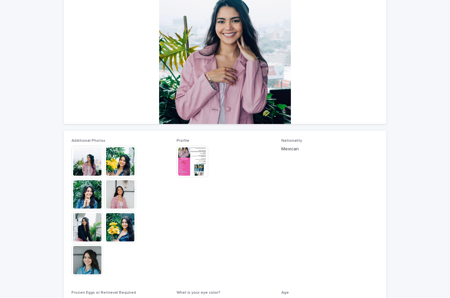
scroll to position [74, 0]
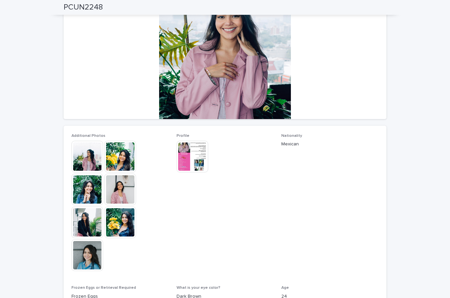
click at [116, 161] on img at bounding box center [120, 157] width 32 height 32
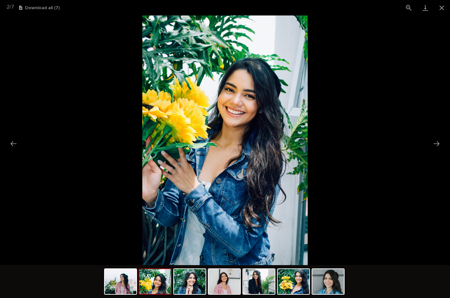
click at [435, 144] on button "Next slide" at bounding box center [436, 143] width 14 height 13
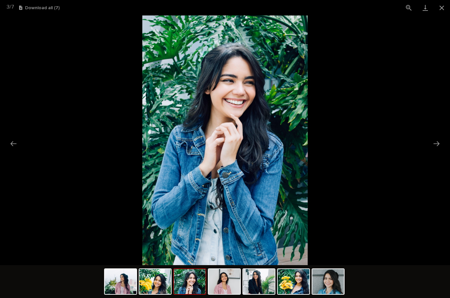
click at [436, 145] on button "Next slide" at bounding box center [436, 143] width 14 height 13
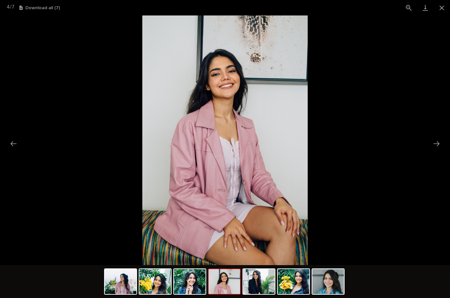
click at [436, 146] on button "Next slide" at bounding box center [436, 143] width 14 height 13
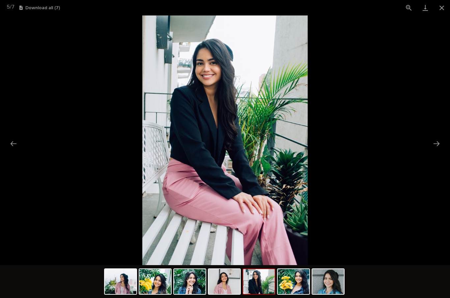
click at [436, 146] on button "Next slide" at bounding box center [436, 143] width 14 height 13
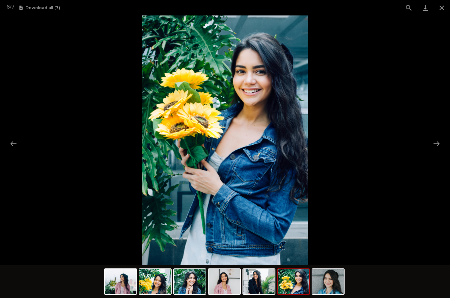
click at [442, 6] on button "Close gallery" at bounding box center [441, 7] width 16 height 15
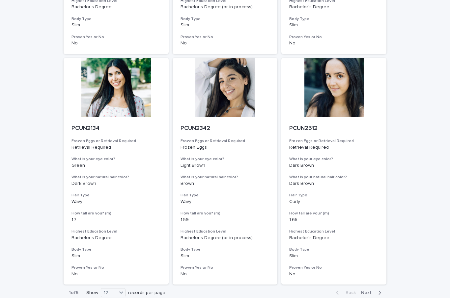
scroll to position [704, 0]
click at [237, 77] on div at bounding box center [224, 87] width 105 height 59
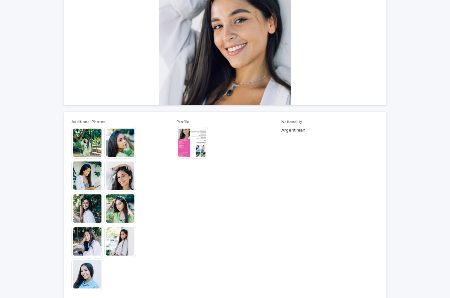
scroll to position [89, 0]
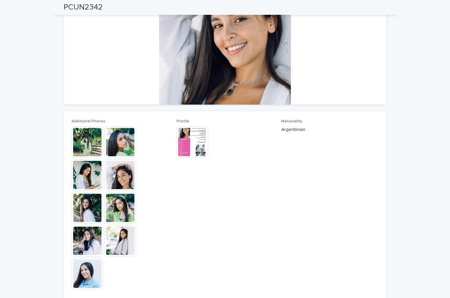
click at [85, 215] on img at bounding box center [87, 208] width 32 height 32
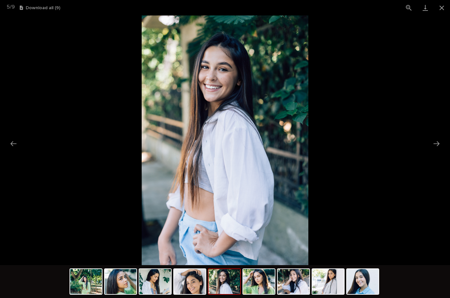
click at [439, 139] on button "Next slide" at bounding box center [436, 143] width 14 height 13
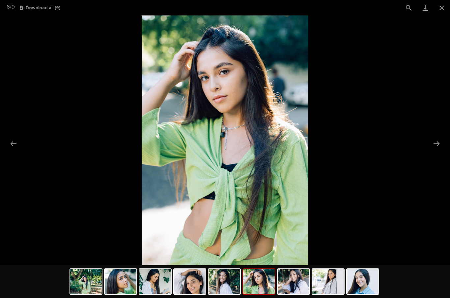
click at [437, 140] on button "Next slide" at bounding box center [436, 143] width 14 height 13
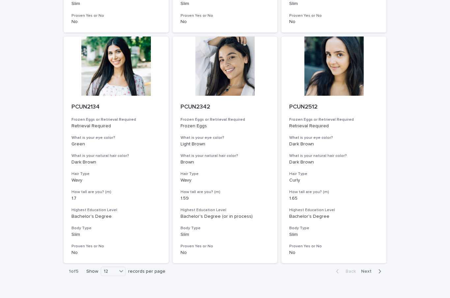
scroll to position [724, 0]
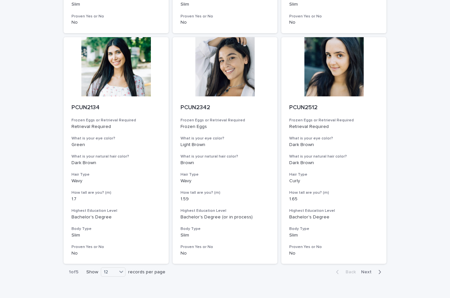
click at [365, 270] on span "Next" at bounding box center [368, 272] width 14 height 5
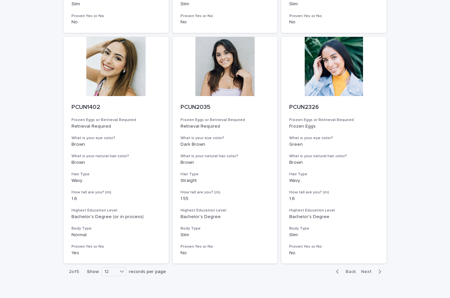
scroll to position [724, 0]
click at [371, 270] on span "Next" at bounding box center [368, 272] width 14 height 5
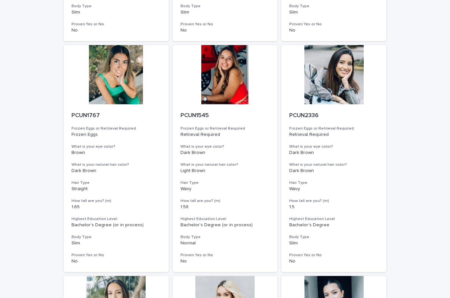
scroll to position [485, 0]
click at [344, 75] on div at bounding box center [333, 74] width 105 height 59
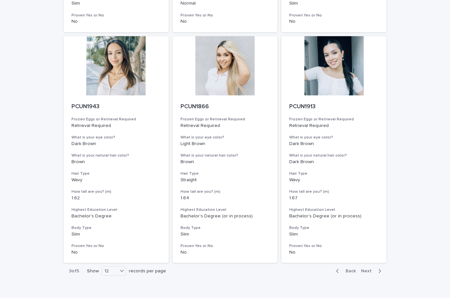
scroll to position [724, 0]
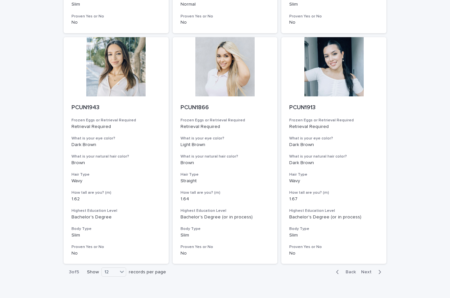
click at [371, 270] on span "Next" at bounding box center [368, 272] width 14 height 5
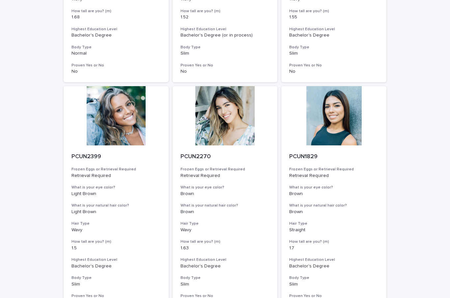
scroll to position [677, 0]
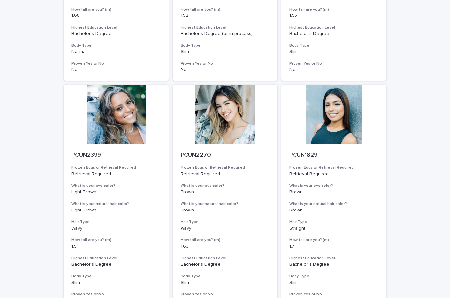
click at [233, 114] on div at bounding box center [224, 114] width 105 height 59
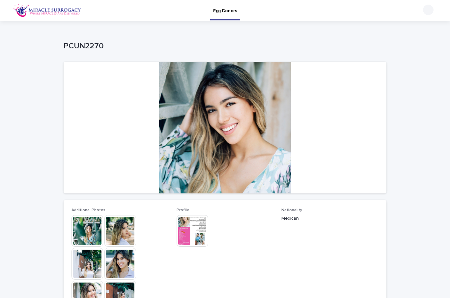
click at [194, 227] on img at bounding box center [192, 231] width 32 height 32
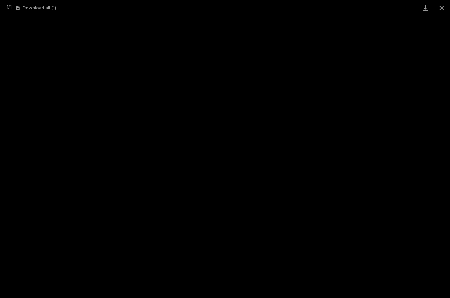
click at [426, 10] on link "Download" at bounding box center [425, 7] width 16 height 15
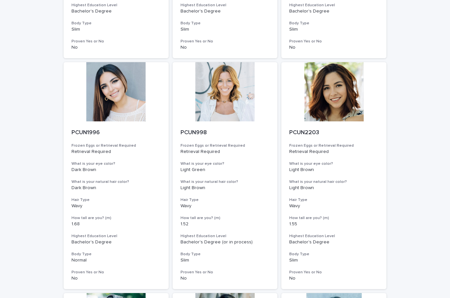
scroll to position [468, 0]
click at [102, 96] on div at bounding box center [116, 91] width 105 height 59
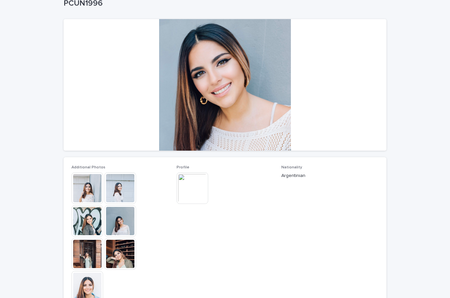
scroll to position [43, 0]
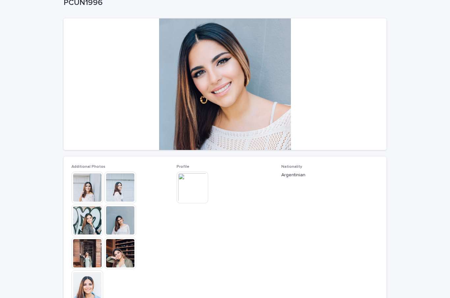
click at [120, 225] on img at bounding box center [120, 221] width 32 height 32
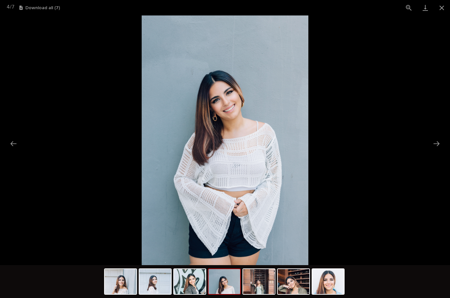
click at [439, 146] on button "Next slide" at bounding box center [436, 143] width 14 height 13
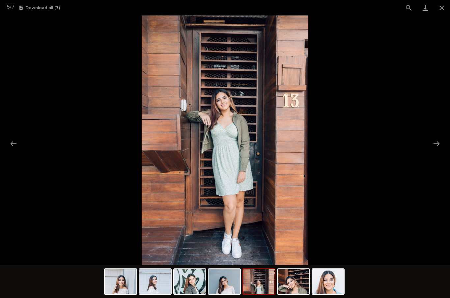
click at [437, 144] on button "Next slide" at bounding box center [436, 143] width 14 height 13
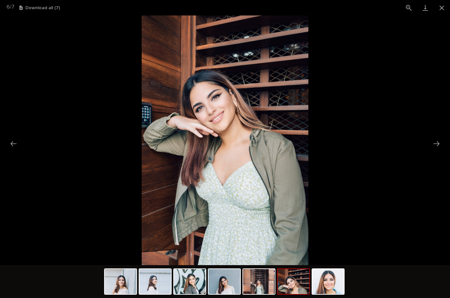
click at [434, 147] on button "Next slide" at bounding box center [436, 143] width 14 height 13
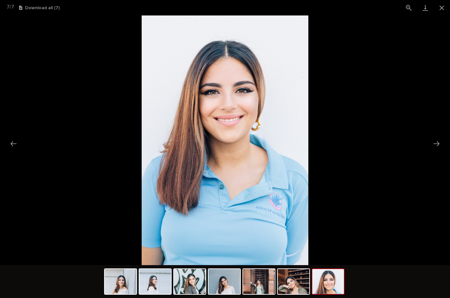
click at [434, 147] on button "Next slide" at bounding box center [436, 143] width 14 height 13
click at [436, 148] on button "Next slide" at bounding box center [436, 143] width 14 height 13
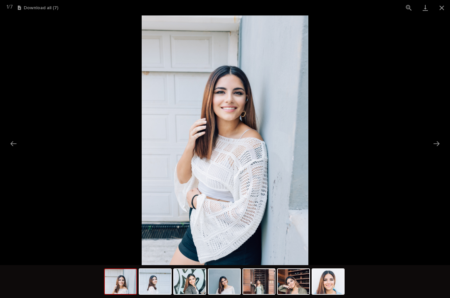
click at [438, 149] on button "Next slide" at bounding box center [436, 143] width 14 height 13
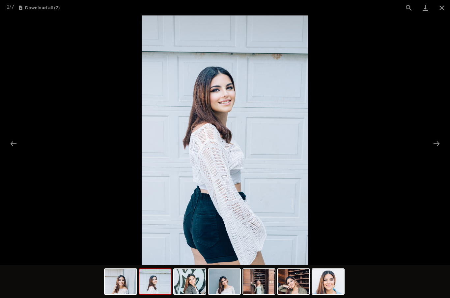
click at [439, 150] on picture at bounding box center [225, 140] width 450 height 250
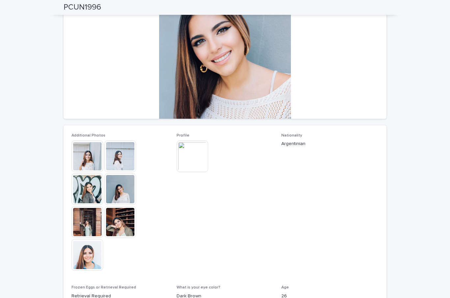
scroll to position [71, 0]
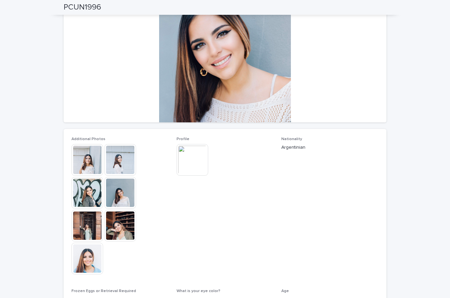
click at [182, 161] on img at bounding box center [192, 160] width 32 height 32
click at [191, 160] on img at bounding box center [192, 160] width 32 height 32
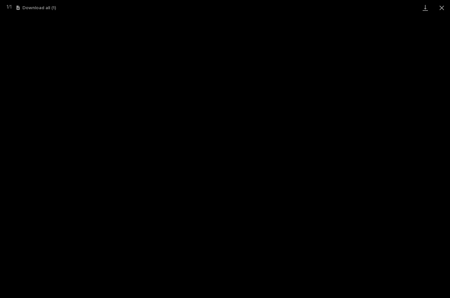
click at [422, 8] on link "Download" at bounding box center [425, 7] width 16 height 15
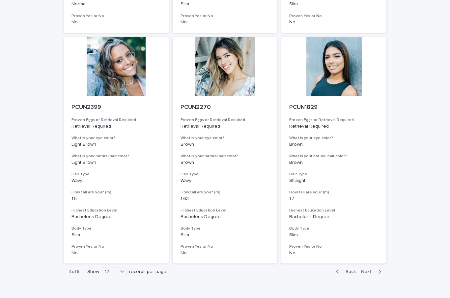
scroll to position [724, 0]
click at [105, 50] on div at bounding box center [116, 66] width 105 height 59
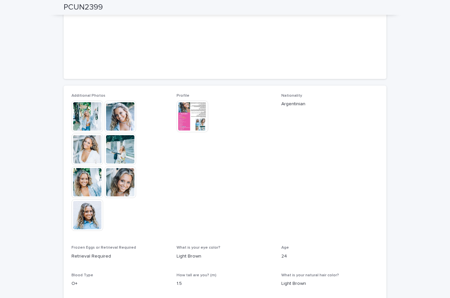
scroll to position [116, 0]
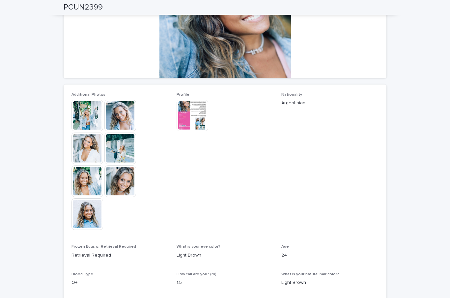
click at [80, 152] on img at bounding box center [87, 149] width 32 height 32
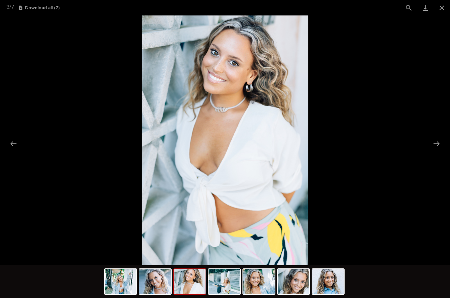
click at [435, 143] on button "Next slide" at bounding box center [436, 143] width 14 height 13
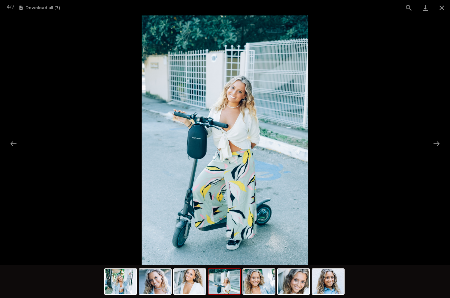
click at [438, 146] on button "Next slide" at bounding box center [436, 143] width 14 height 13
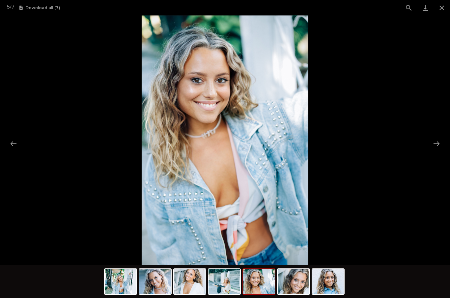
click at [439, 146] on button "Next slide" at bounding box center [436, 143] width 14 height 13
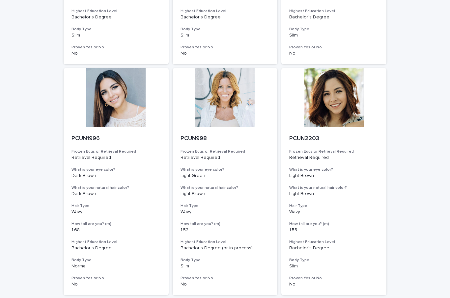
scroll to position [464, 0]
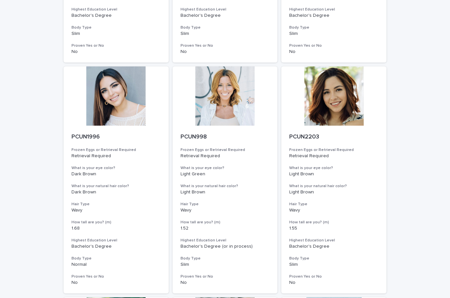
click at [212, 97] on div at bounding box center [224, 95] width 105 height 59
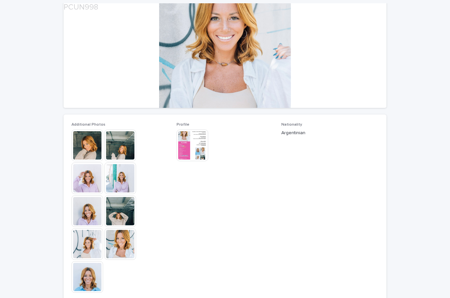
scroll to position [90, 0]
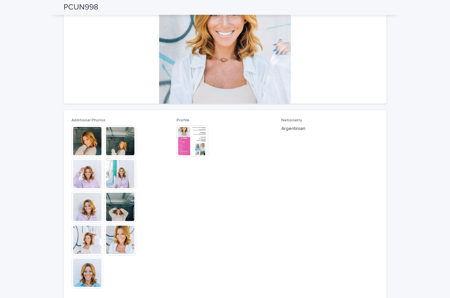
click at [82, 143] on img at bounding box center [87, 141] width 32 height 32
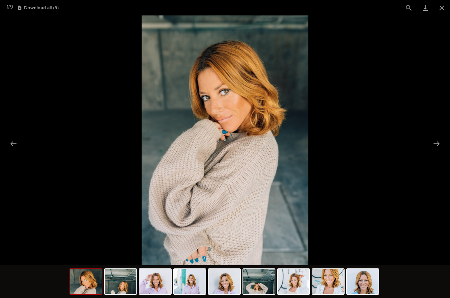
click at [436, 144] on button "Next slide" at bounding box center [436, 143] width 14 height 13
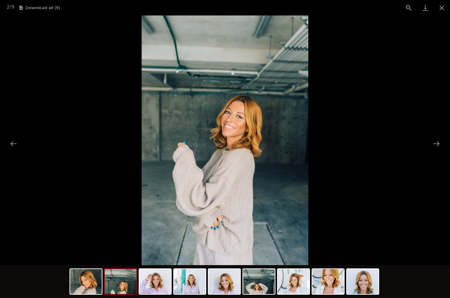
click at [436, 145] on button "Next slide" at bounding box center [436, 143] width 14 height 13
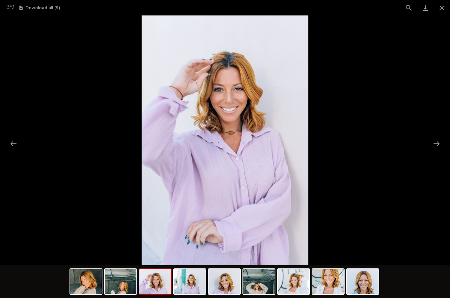
click at [437, 146] on button "Next slide" at bounding box center [436, 143] width 14 height 13
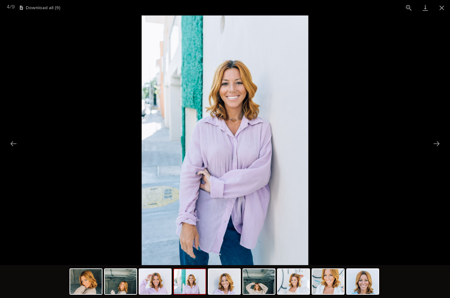
click at [436, 146] on button "Next slide" at bounding box center [436, 143] width 14 height 13
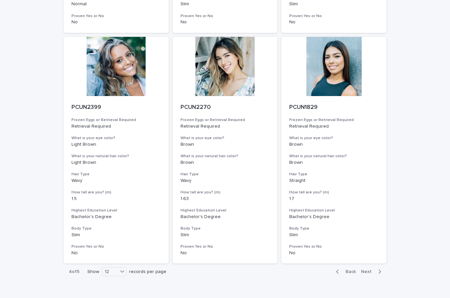
scroll to position [724, 0]
click at [367, 270] on span "Next" at bounding box center [368, 272] width 14 height 5
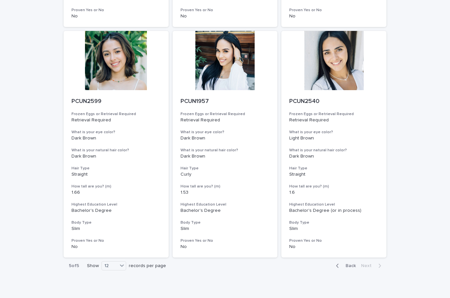
scroll to position [268, 0]
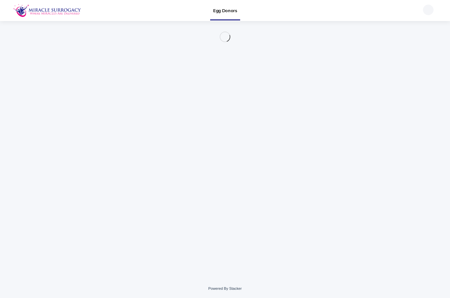
scroll to position [0, 0]
